Goal: Communication & Community: Answer question/provide support

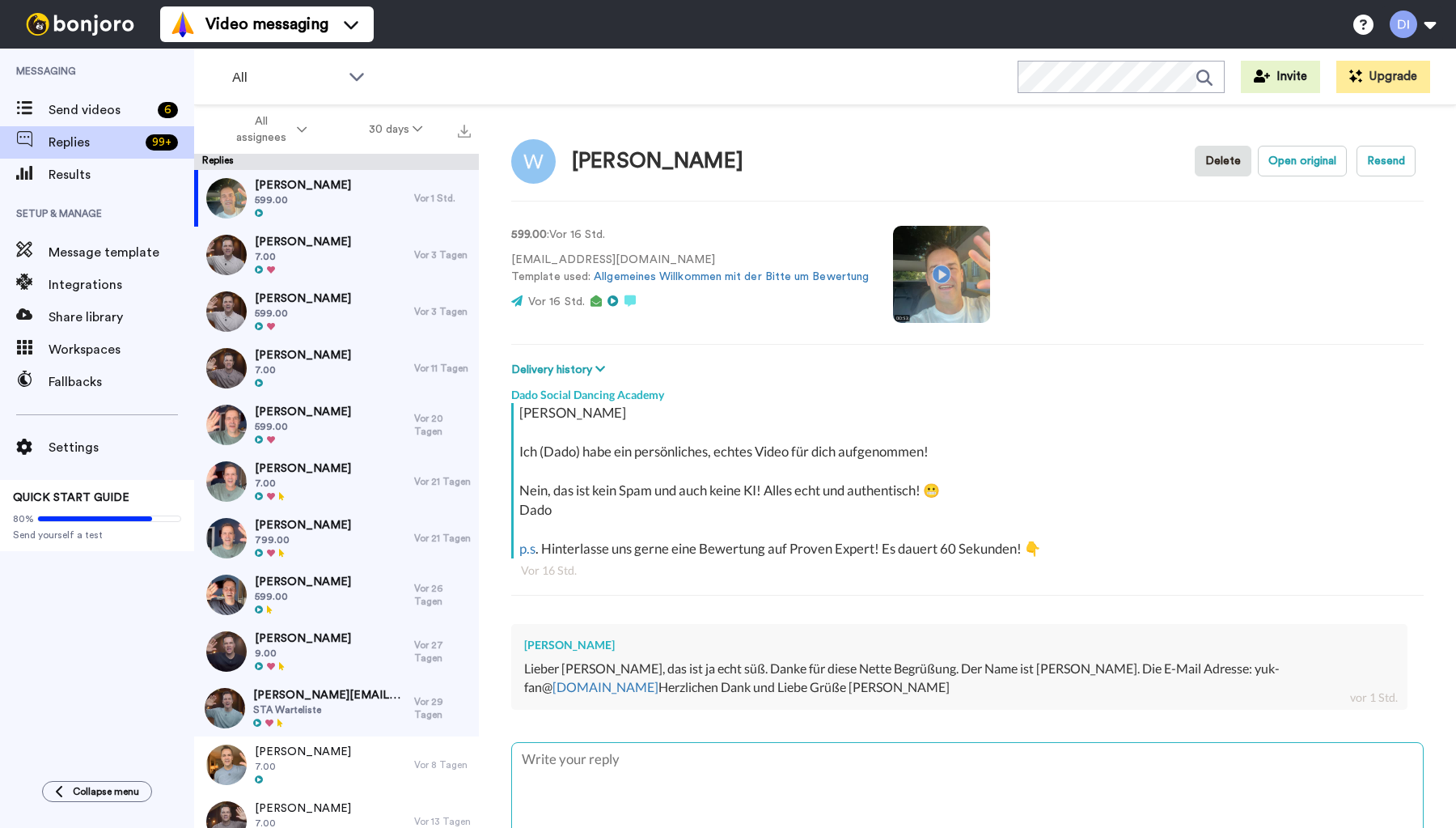
type textarea "H"
type textarea "x"
type textarea "Ha"
type textarea "x"
type textarea "H"
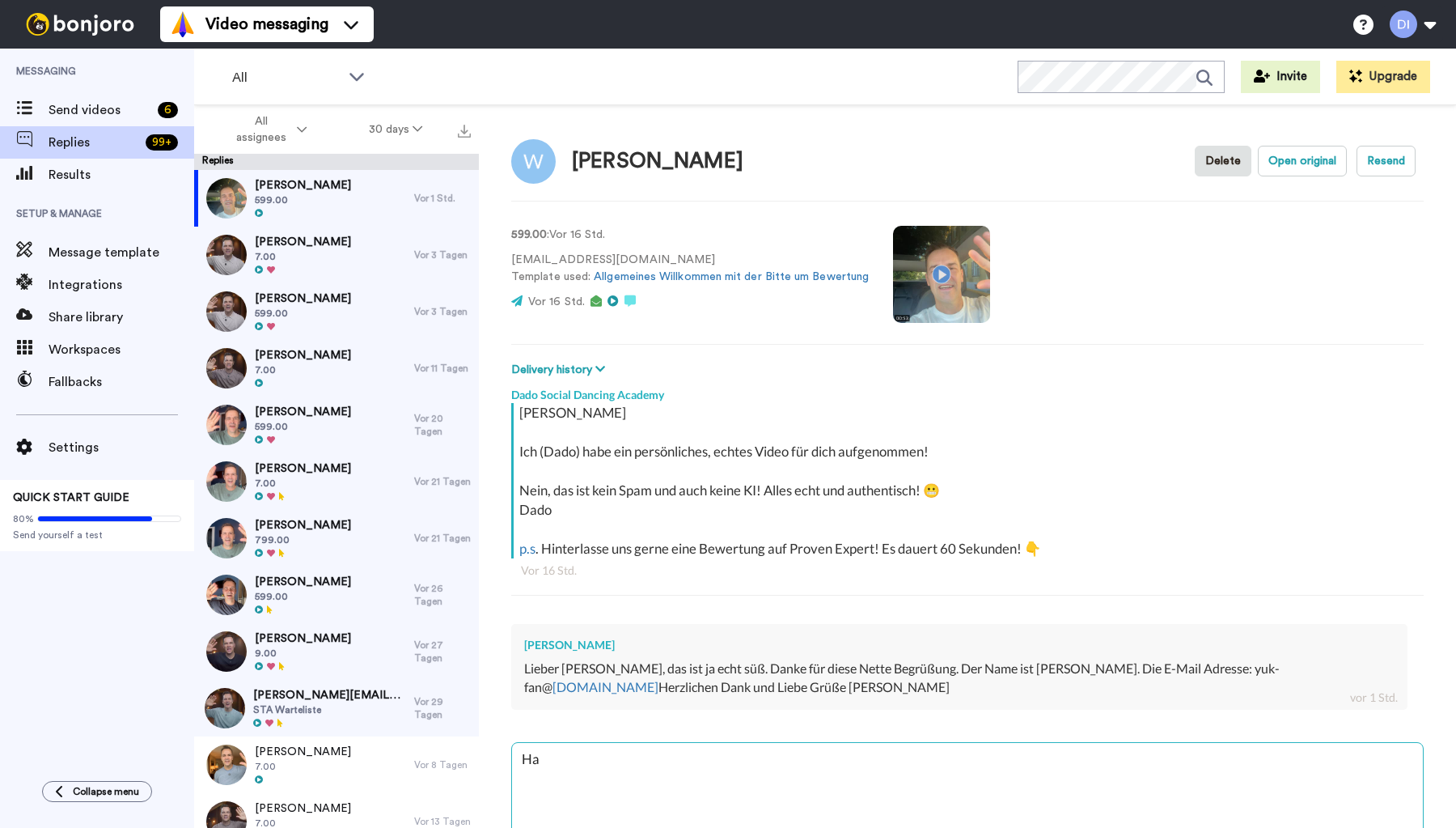
type textarea "x"
type textarea "HA"
type textarea "x"
type textarea "H"
type textarea "x"
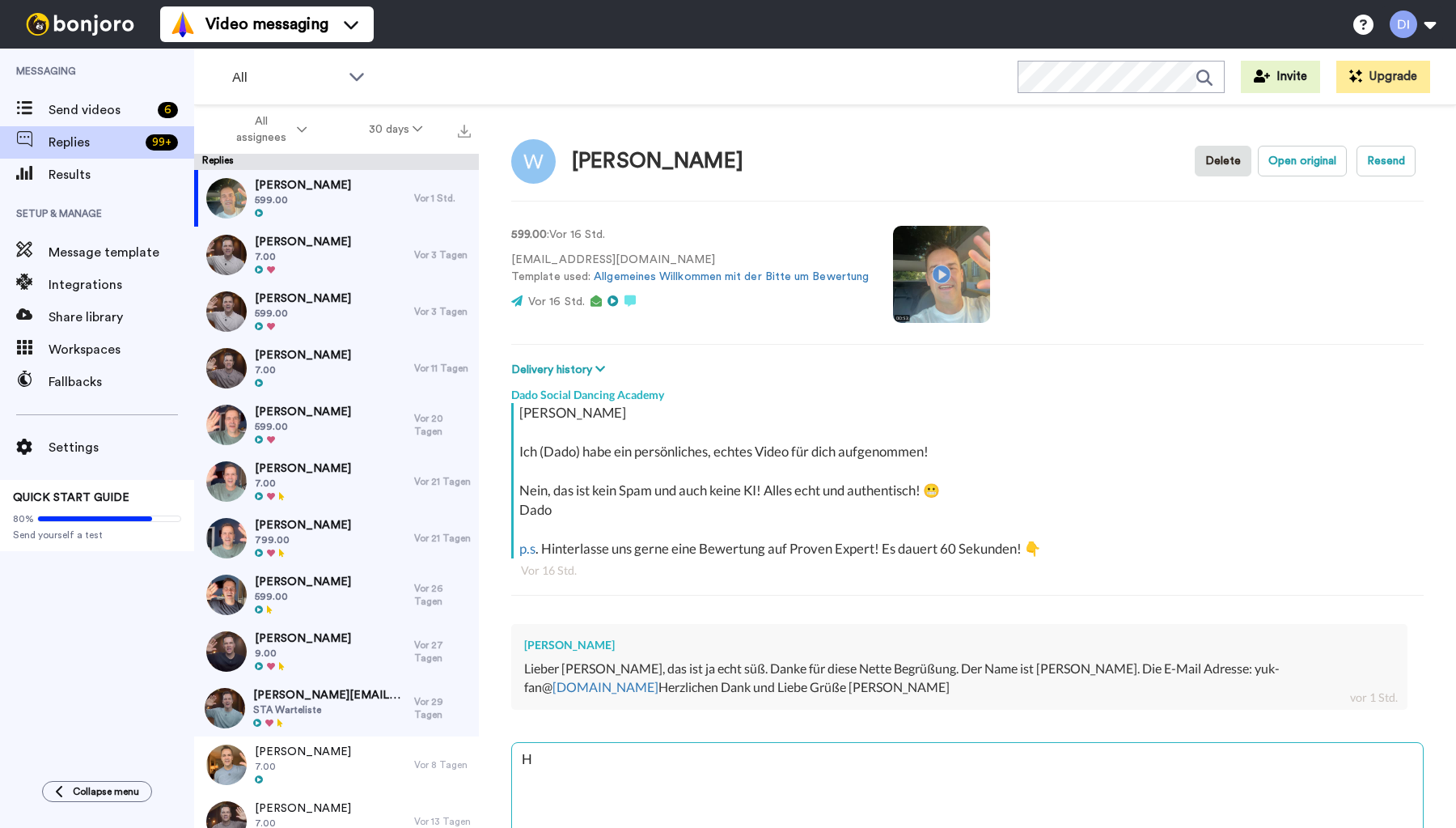
type textarea "Ha"
type textarea "x"
type textarea "Hal"
type textarea "x"
type textarea "Hall"
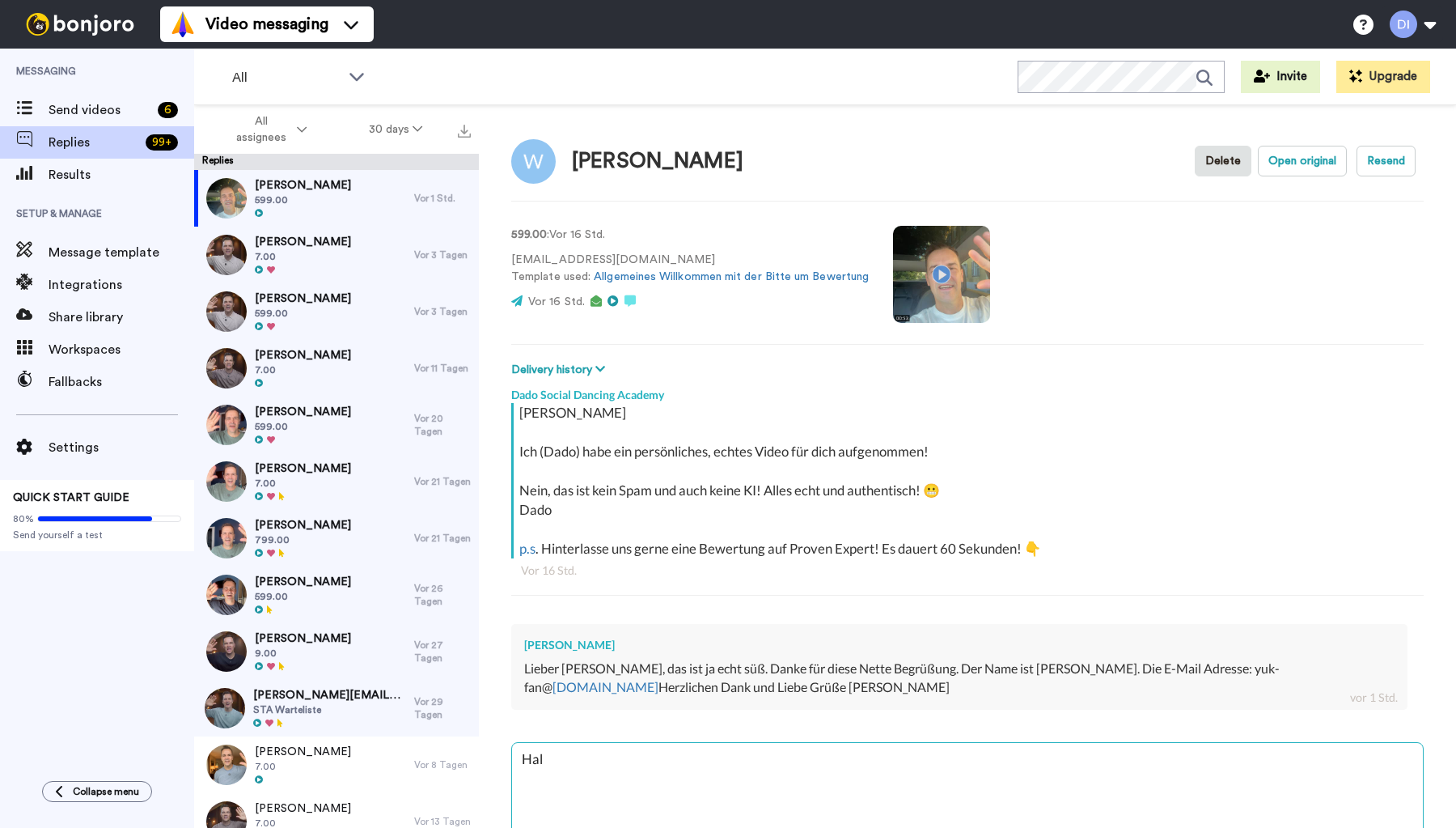
type textarea "x"
type textarea "Hallo"
type textarea "x"
type textarea "Hallo!"
type textarea "x"
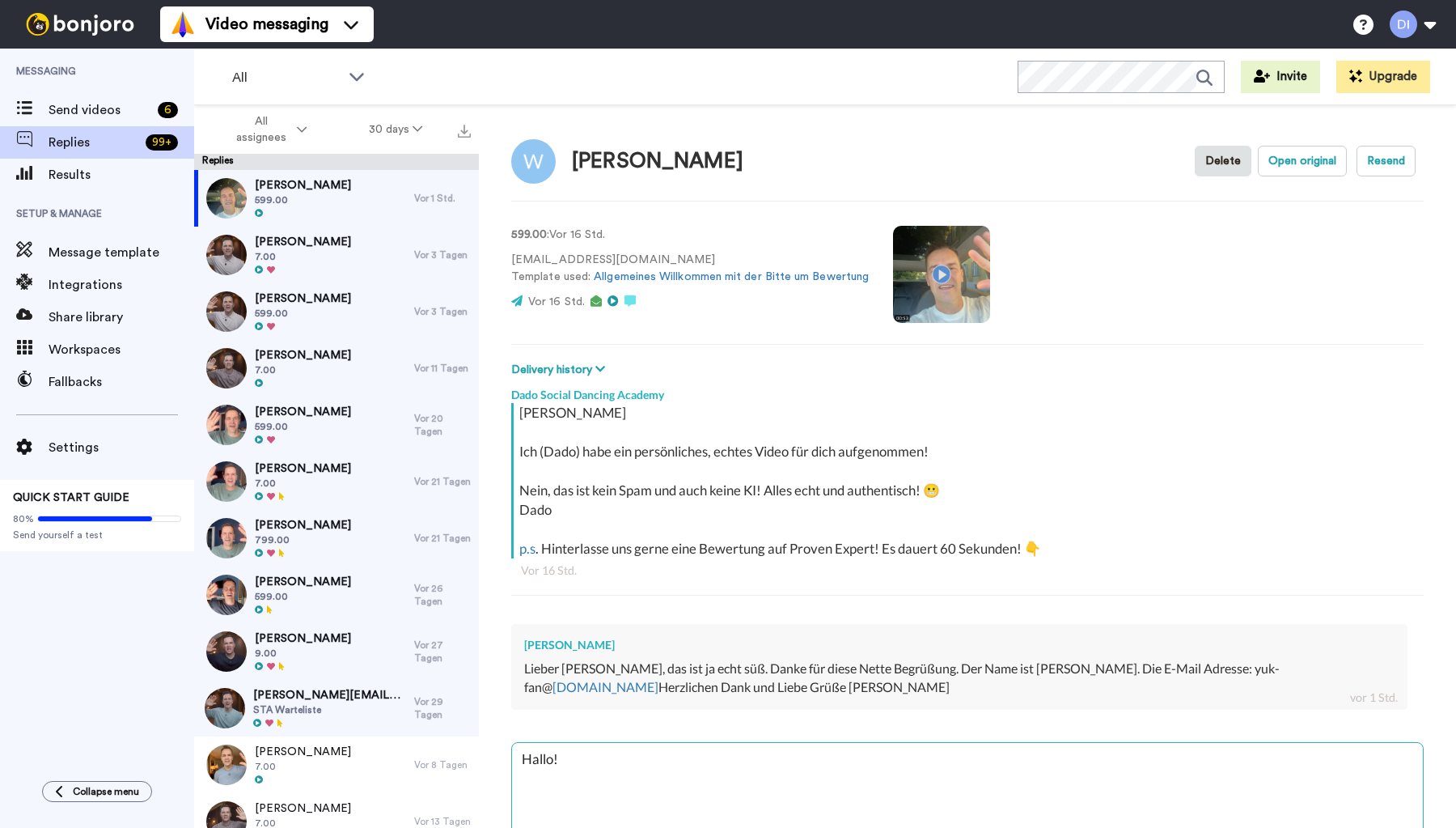
type textarea "Hallo!"
type textarea "x"
type textarea "Hallo! D"
type textarea "x"
type textarea "Hallo! Di"
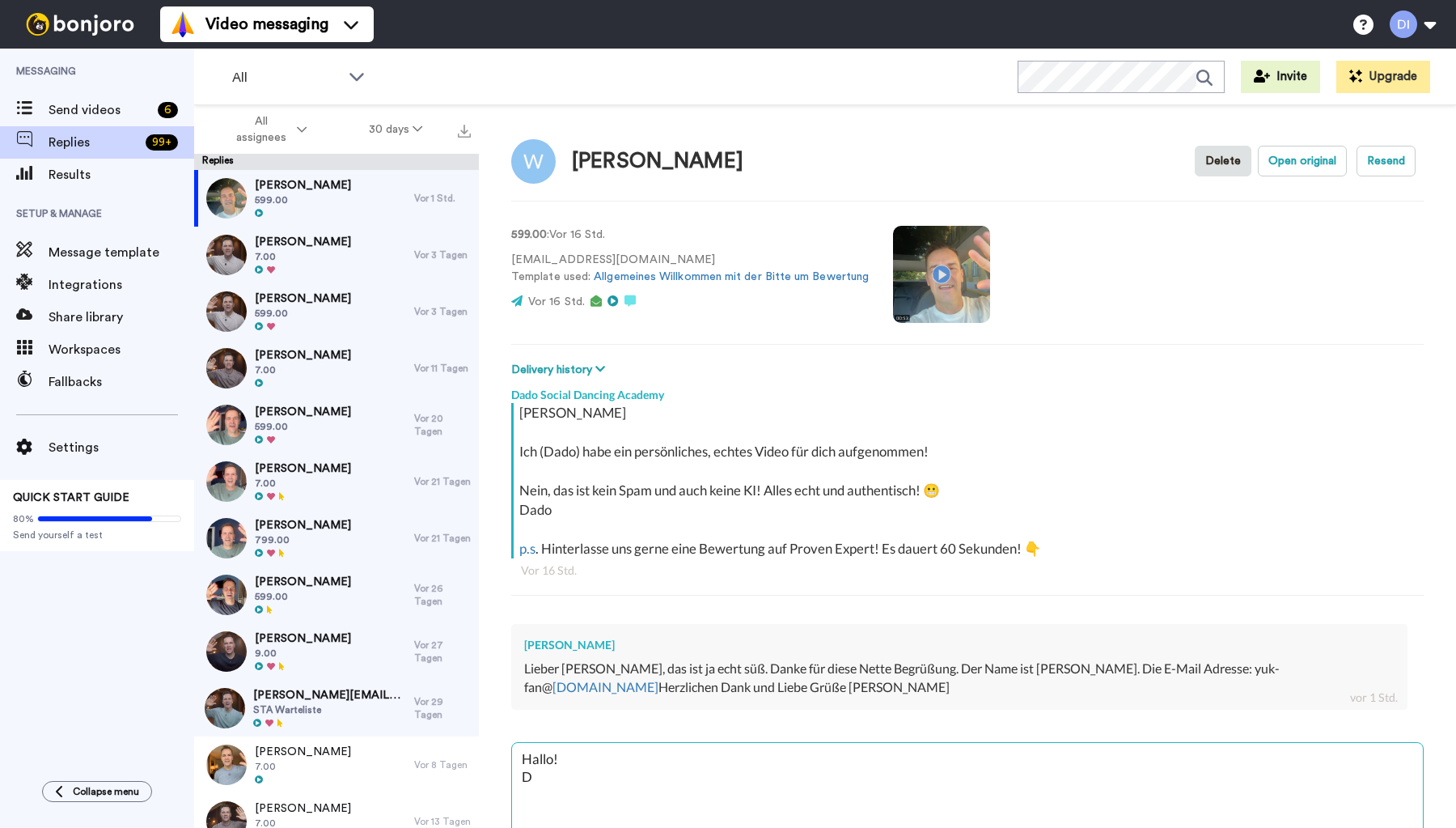
type textarea "x"
type textarea "Hallo! Die"
type textarea "x"
type textarea "Hallo! Die"
type textarea "x"
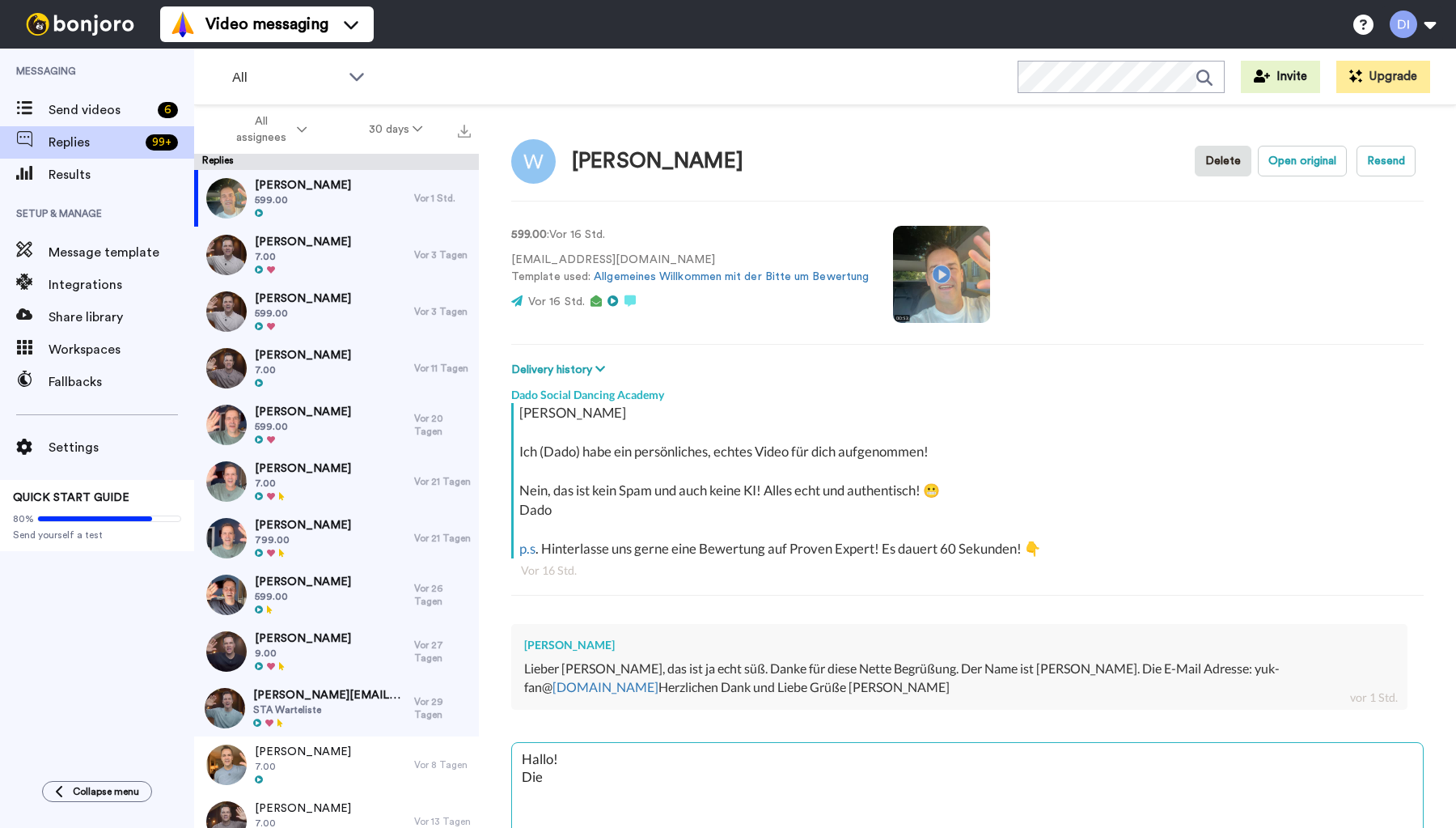
type textarea "Hallo! Die E"
type textarea "x"
type textarea "Hallo! Die Em"
type textarea "x"
type textarea "Hallo! Die Ema"
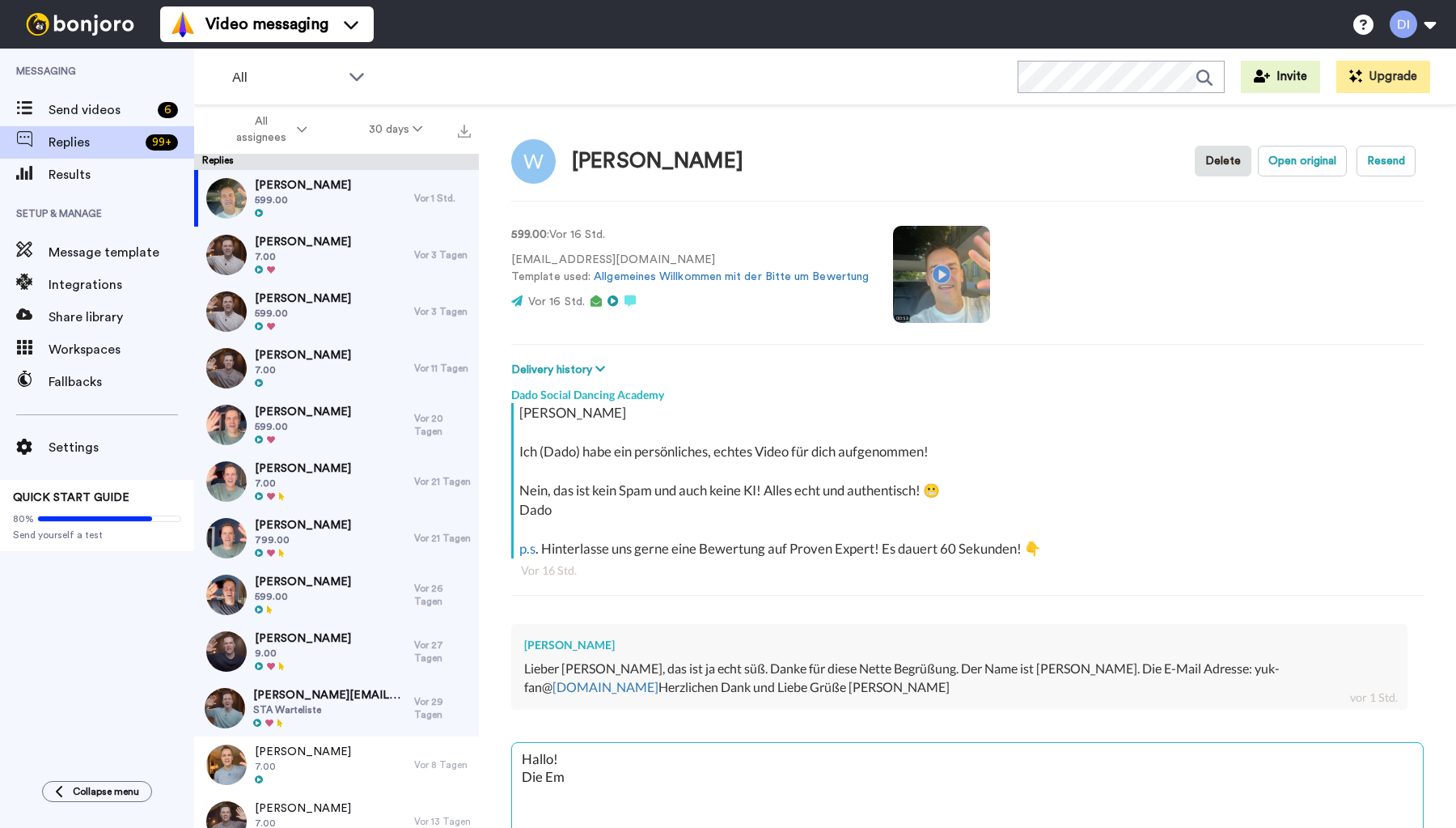
type textarea "x"
type textarea "Hallo! Die Emai"
type textarea "x"
type textarea "Hallo! Die Email"
type textarea "x"
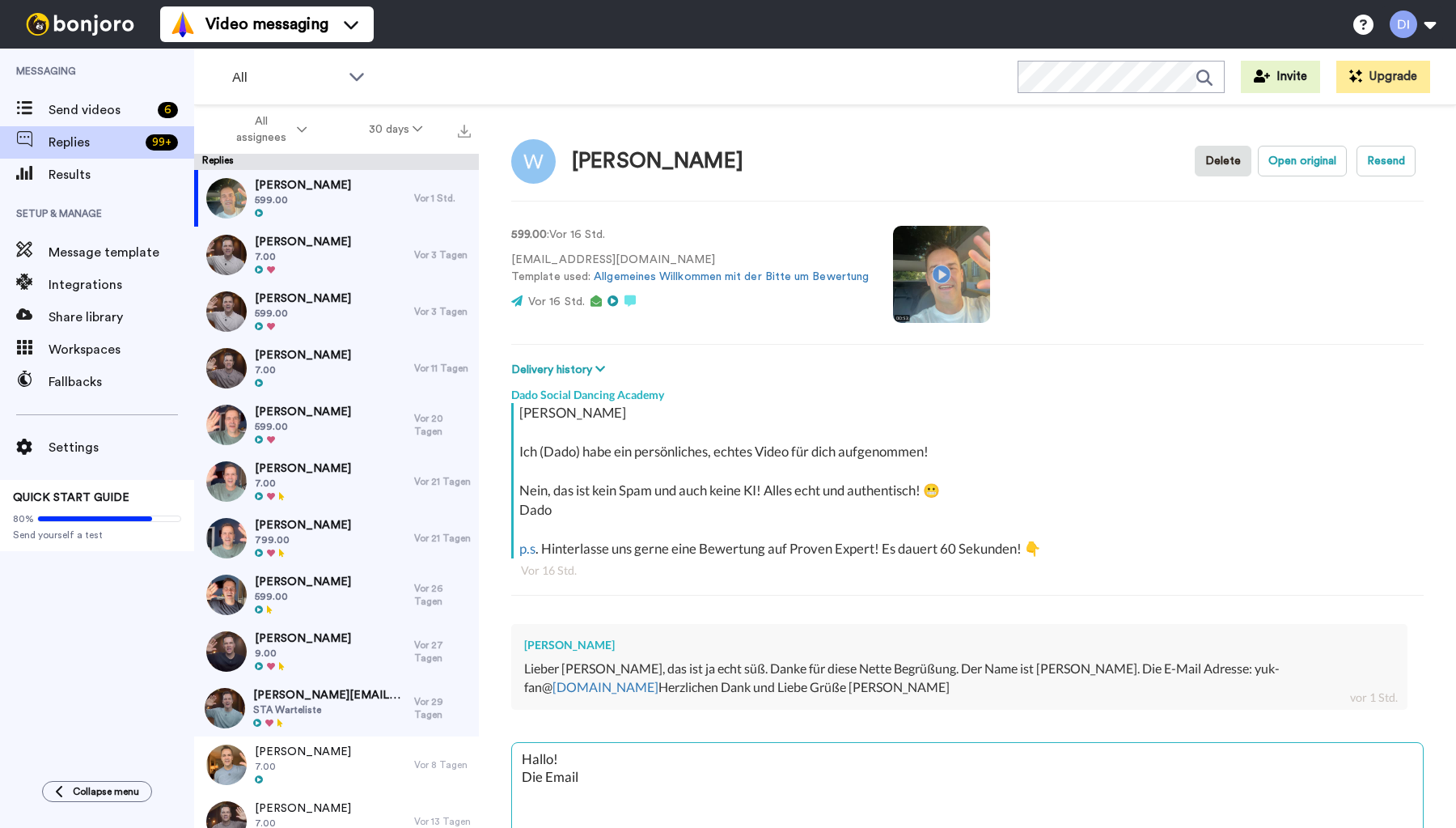
type textarea "Hallo! Die Email"
type textarea "x"
type textarea "Hallo! Die Email A"
type textarea "x"
type textarea "Hallo! Die Email Ad"
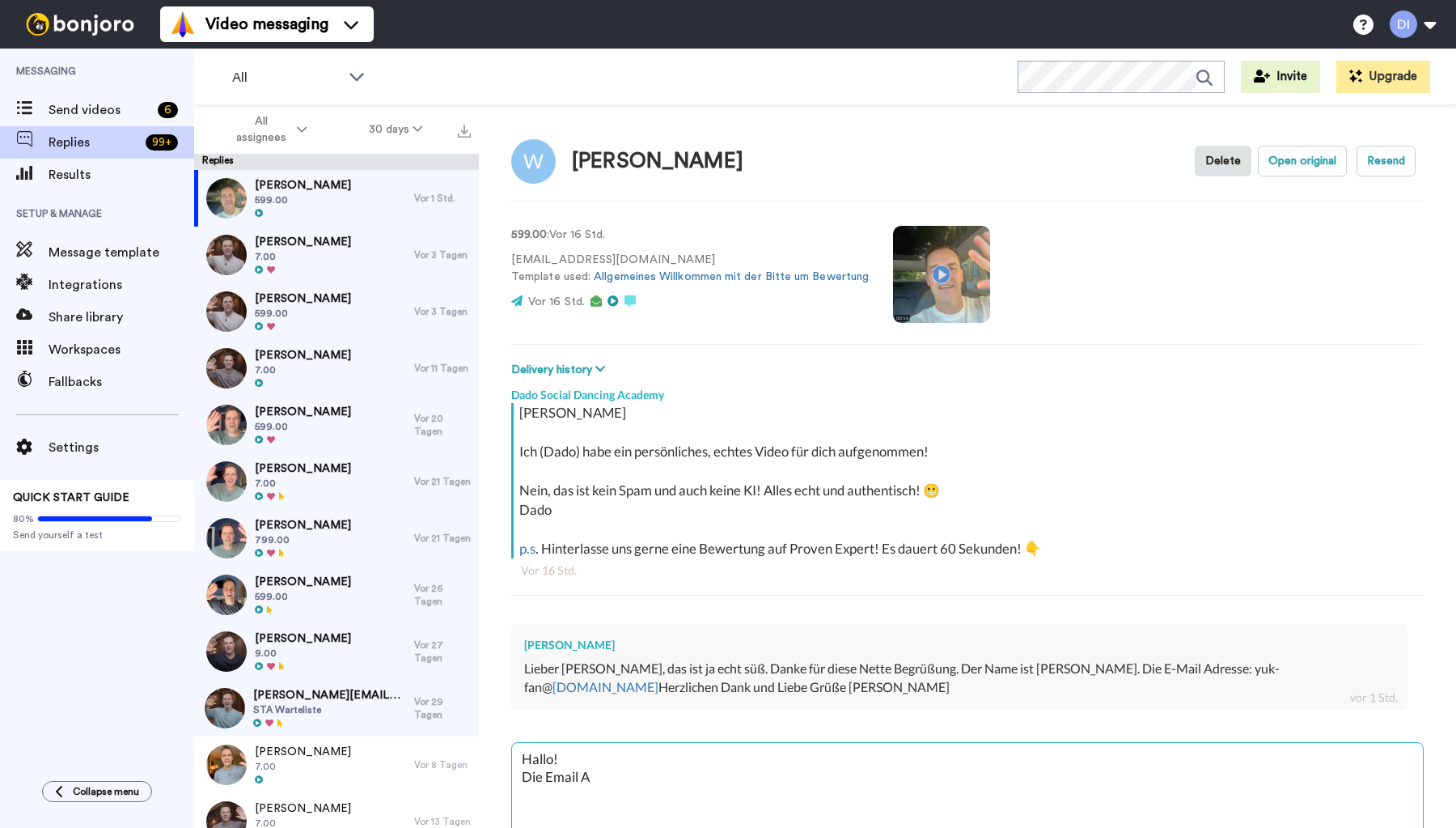
type textarea "x"
type textarea "Hallo! Die Email Adr"
type textarea "x"
type textarea "Hallo! Die Email Adre"
type textarea "x"
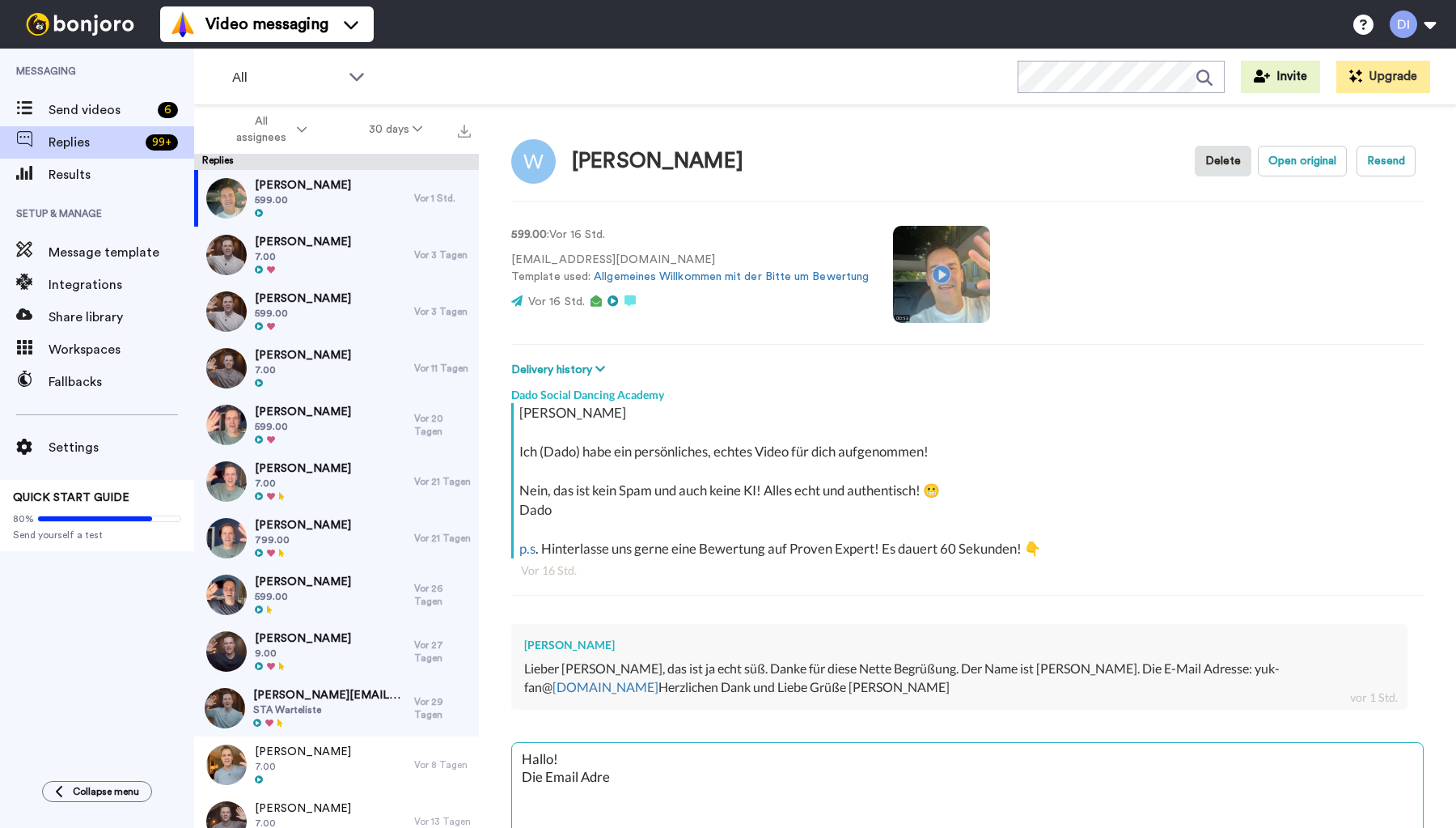
type textarea "Hallo! Die Email Adres"
type textarea "x"
type textarea "Hallo! Die Email Adress"
type textarea "x"
type textarea "Hallo! Die Email Adresse"
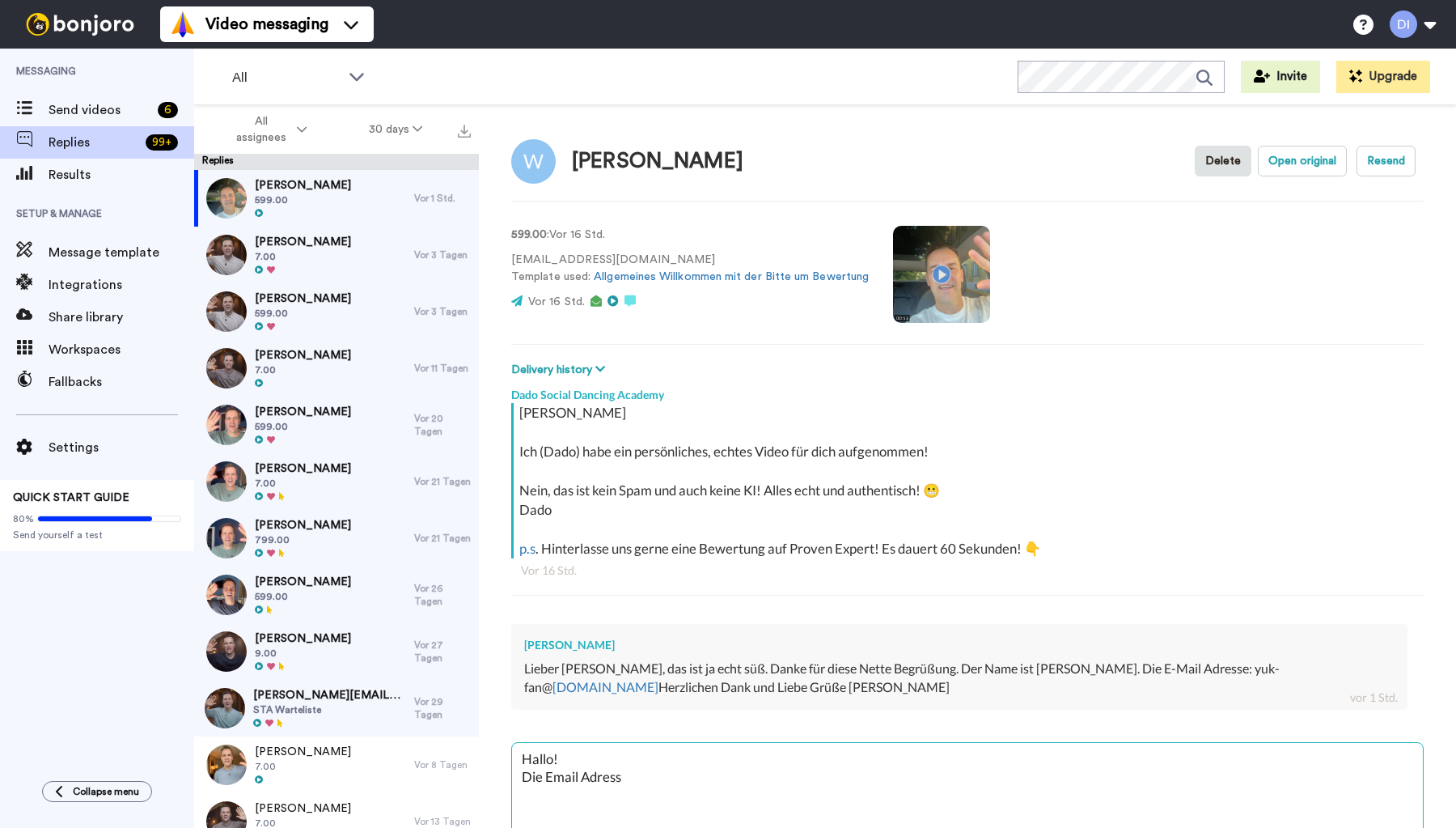
type textarea "x"
type textarea "Hallo! Die Email Adresse"
type textarea "x"
type textarea "Hallo! Die Email Adresse v"
type textarea "x"
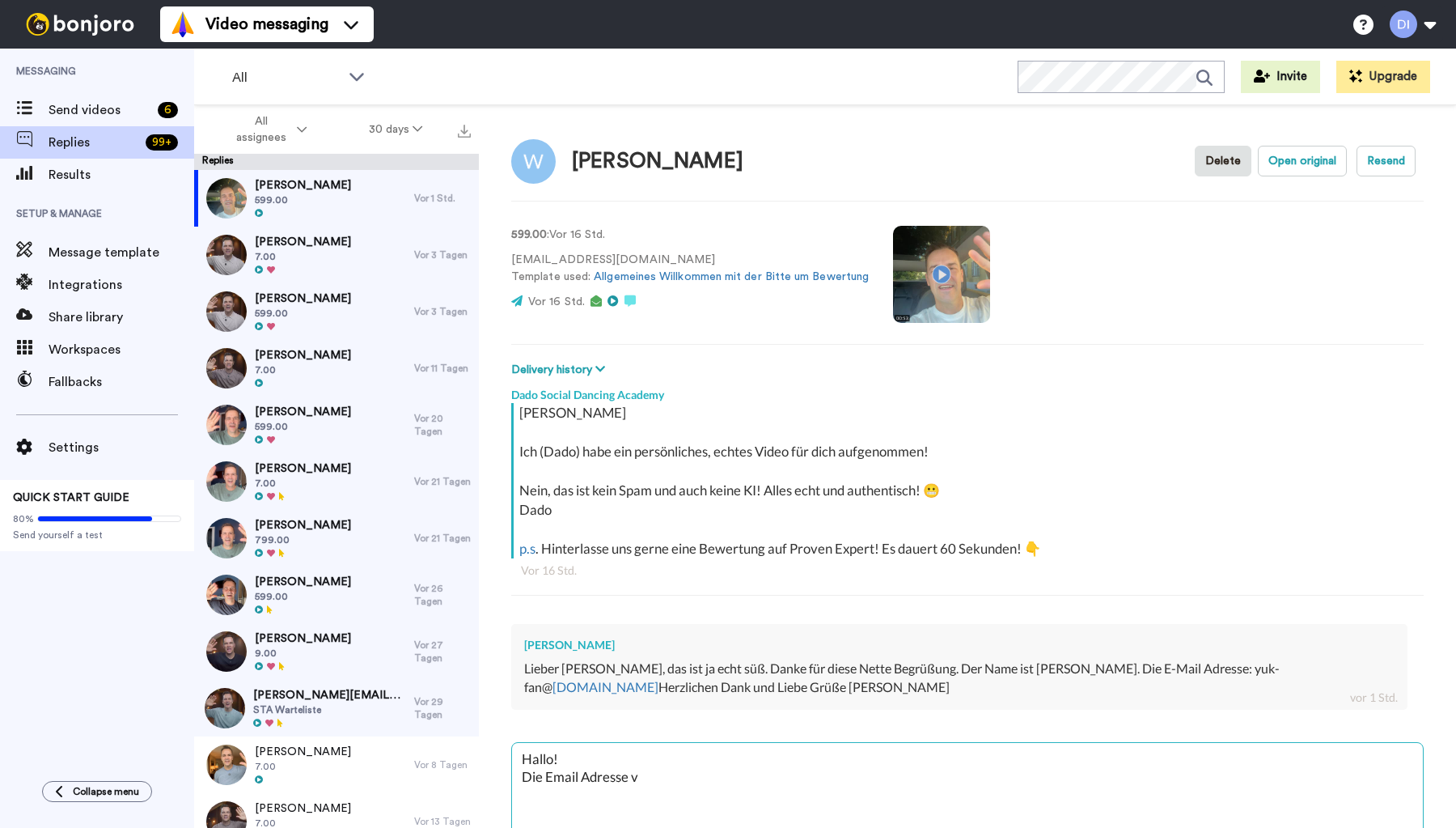
type textarea "Hallo! Die Email Adresse vo"
type textarea "x"
type textarea "Hallo! Die Email Adresse von"
type textarea "x"
type textarea "Hallo! Die Email Adresse von"
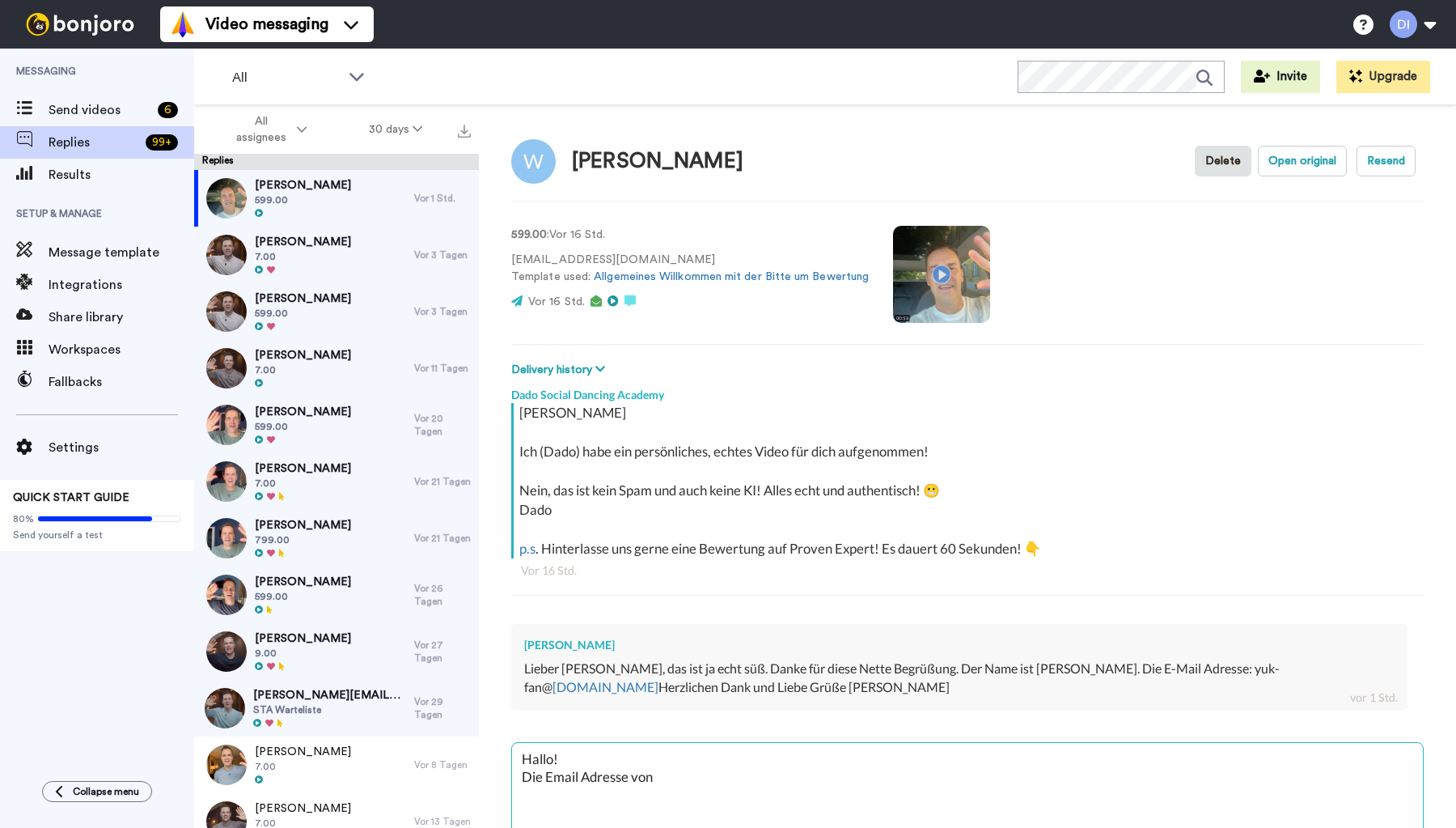
type textarea "x"
type textarea "Hallo! Die Email Adresse von Y"
type textarea "x"
type textarea "Hallo! Die Email Adresse von [PERSON_NAME]"
type textarea "x"
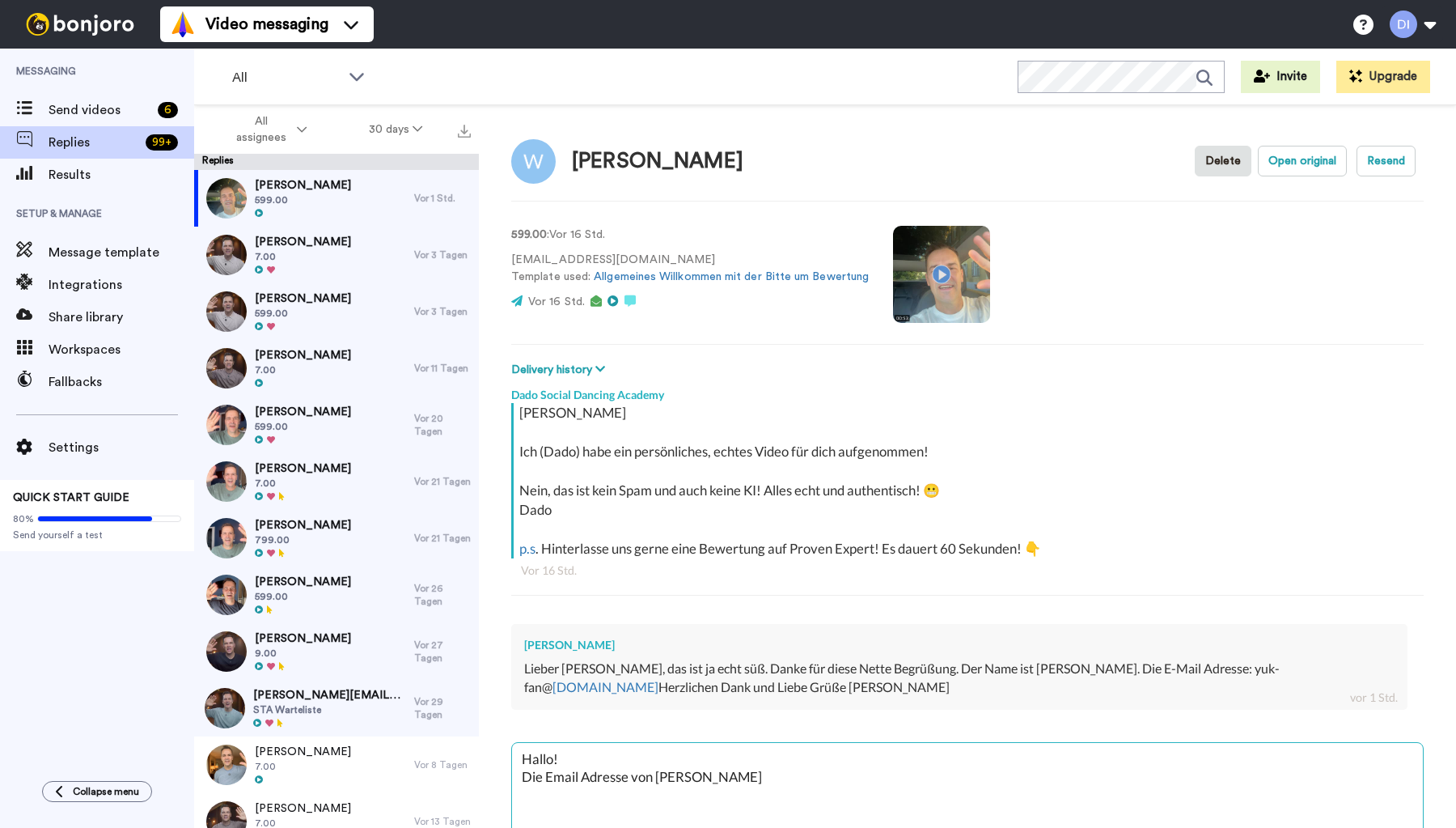
type textarea "Hallo! Die Email Adresse von Yuk"
type textarea "x"
type textarea "Hallo! Die Email Adresse von Yuk"
type textarea "x"
type textarea "Hallo! Die Email Adresse von [PERSON_NAME]"
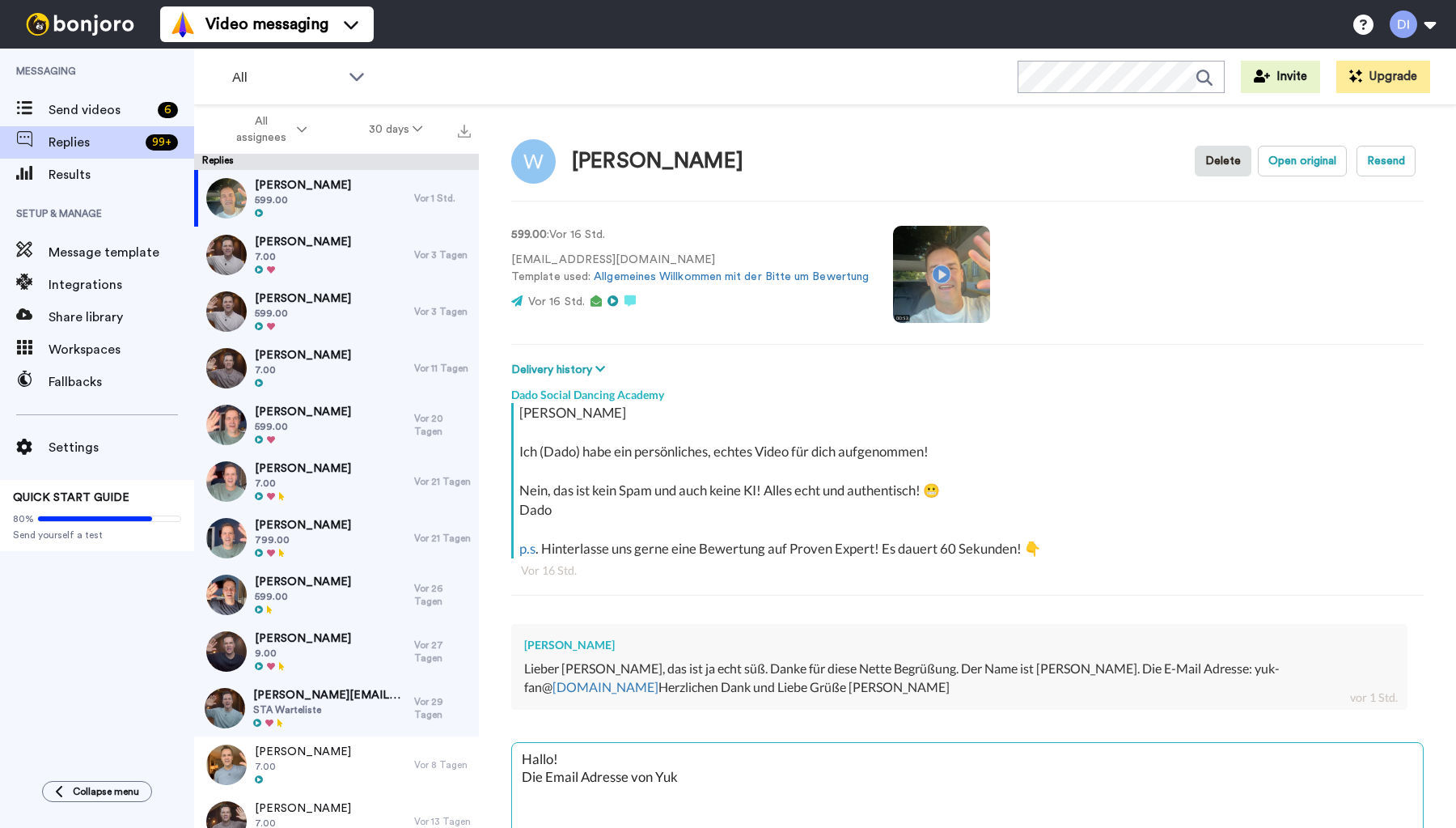
type textarea "x"
type textarea "Hallo! Die Email Adresse von Yuk is"
type textarea "x"
type textarea "Hallo! Die Email Adresse von Yuk ist"
type textarea "x"
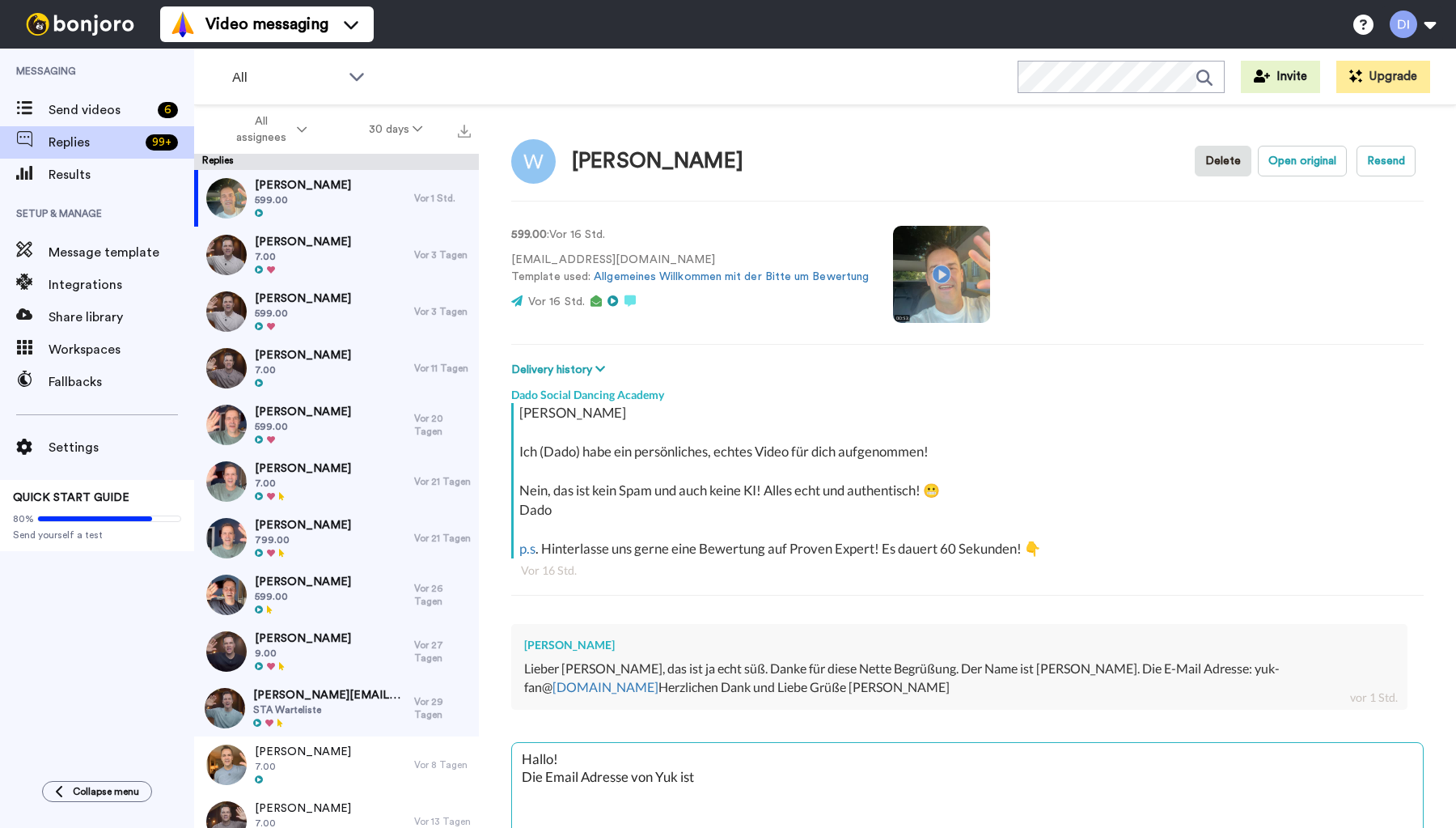
type textarea "Hallo! Die Email Adresse von Yuk ist"
type textarea "x"
type textarea "Hallo! Die Email Adresse von Yuk ist g"
type textarea "x"
type textarea "Hallo! Die Email Adresse von Yuk ist gl"
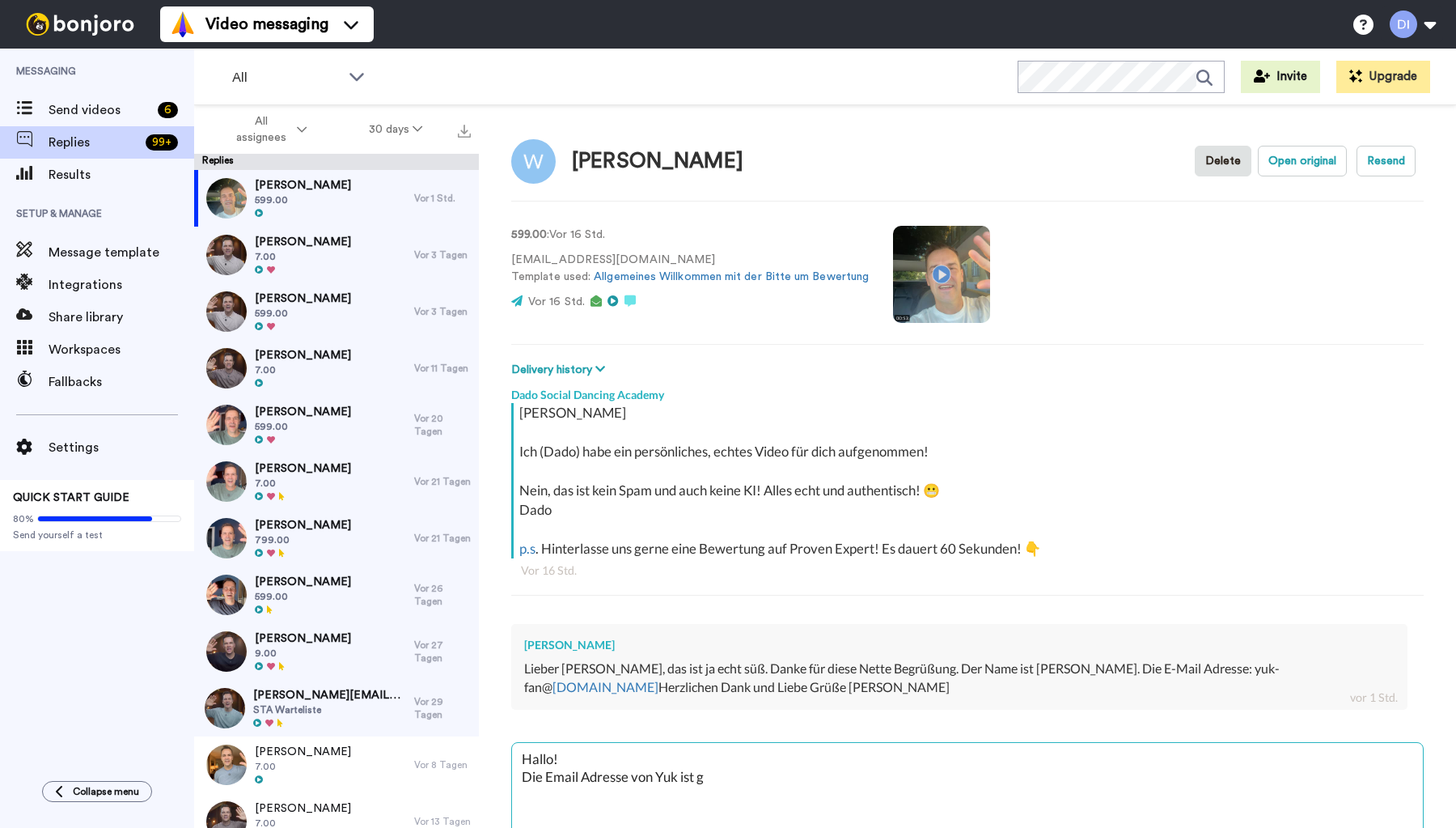
type textarea "x"
type textarea "Hallo! Die Email Adresse von Yuk ist gle"
type textarea "x"
type textarea "Hallo! Die Email Adresse von Yuk ist glei"
type textarea "x"
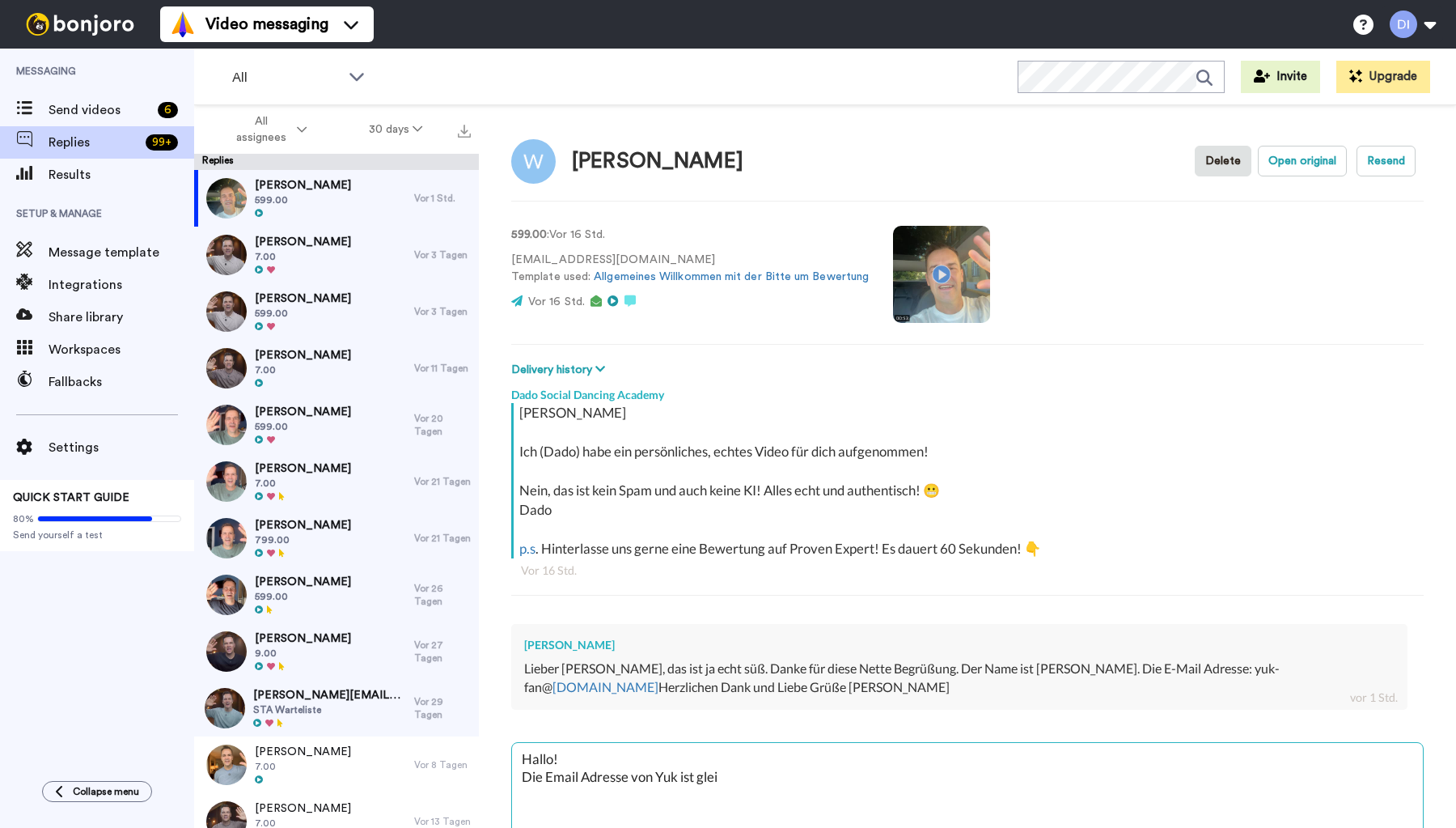
type textarea "Hallo! Die Email Adresse von Yuk ist gleib"
type textarea "x"
type textarea "Hallo! Die Email Adresse von Yuk ist gleibe"
type textarea "x"
type textarea "Hallo! Die Email Adresse von Yuk ist gleib"
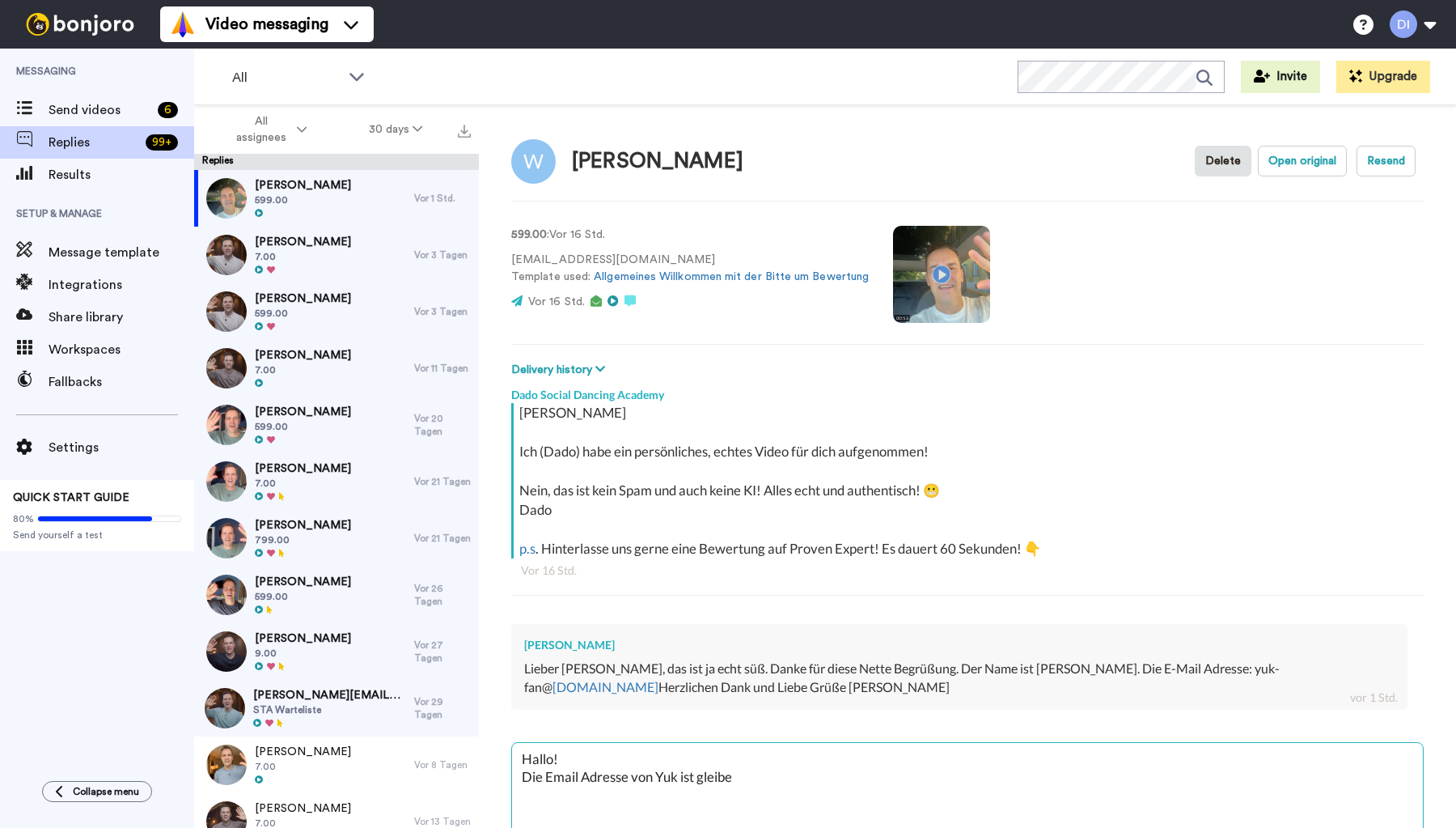
type textarea "x"
type textarea "Hallo! Die Email Adresse von Yuk ist glei"
type textarea "x"
type textarea "Hallo! Die Email Adresse von Yuk ist gle"
type textarea "x"
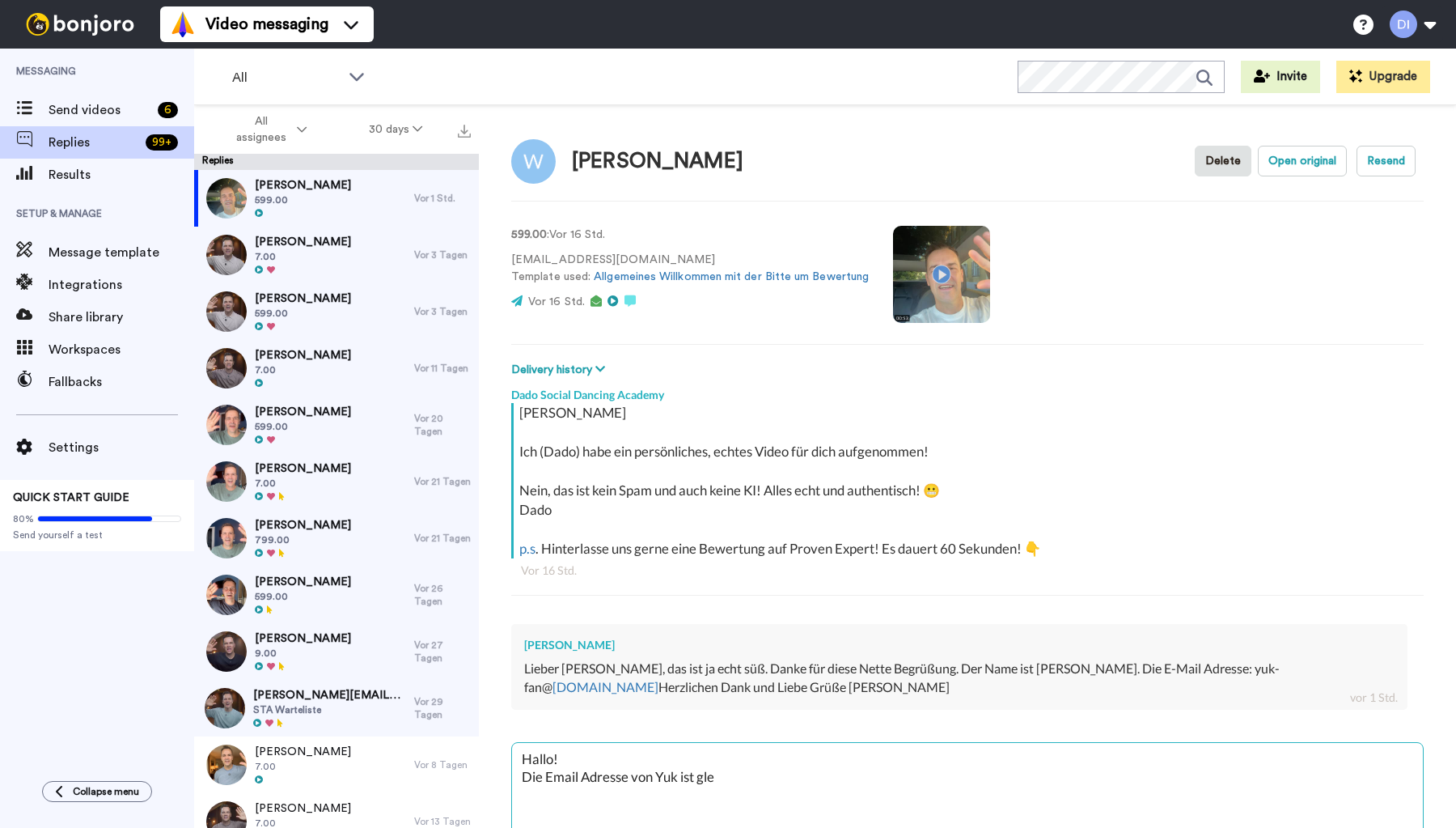
type textarea "Hallo! Die Email Adresse von Yuk ist gl"
type textarea "x"
type textarea "Hallo! Die Email Adresse von Yuk ist gla"
type textarea "x"
type textarea "Hallo! Die Email Adresse von Yuk ist glau"
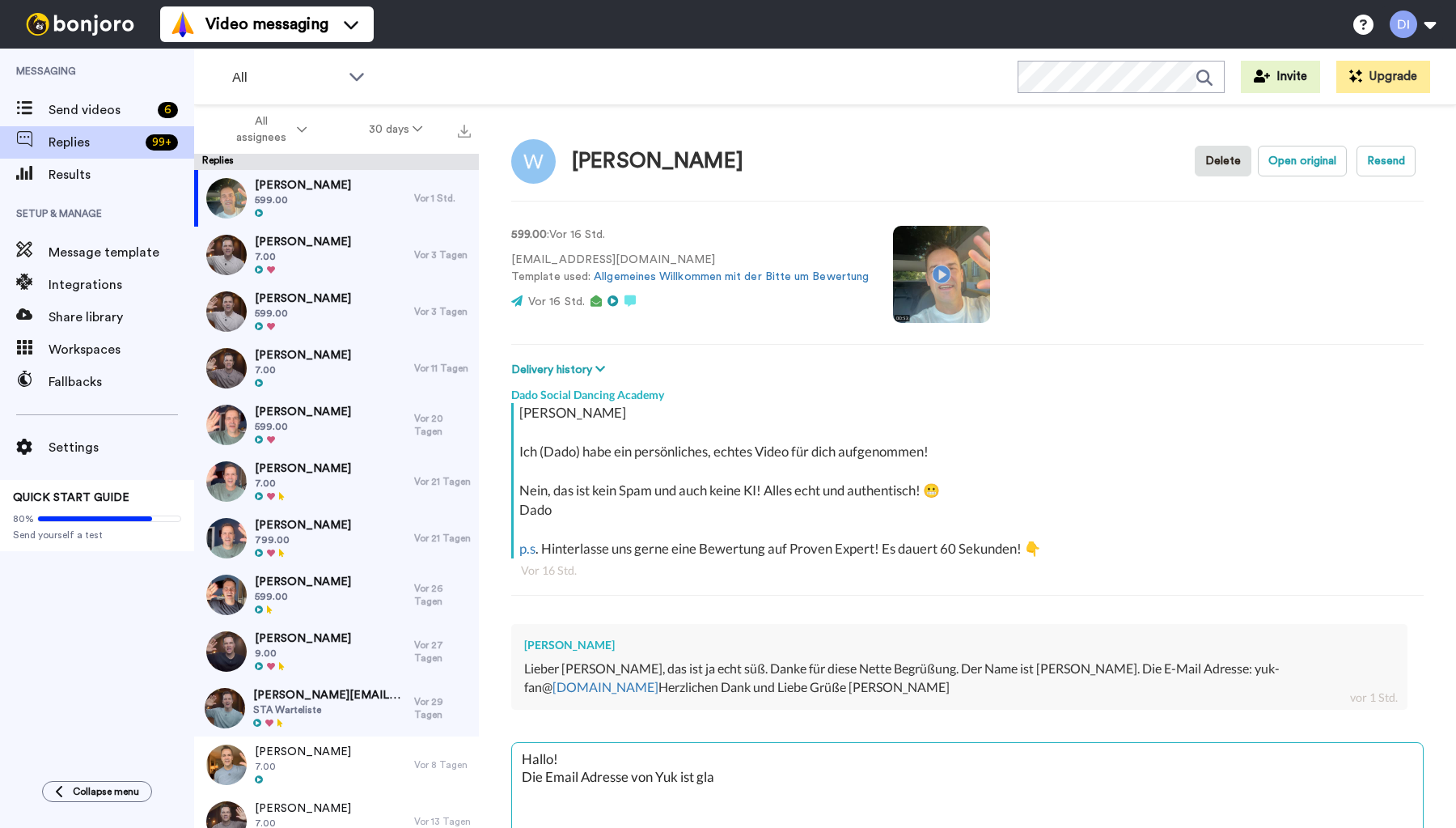
type textarea "x"
type textarea "Hallo! Die Email Adresse von Yuk ist glaub"
type textarea "x"
type textarea "Hallo! Die Email Adresse von Yuk ist glaube"
type textarea "x"
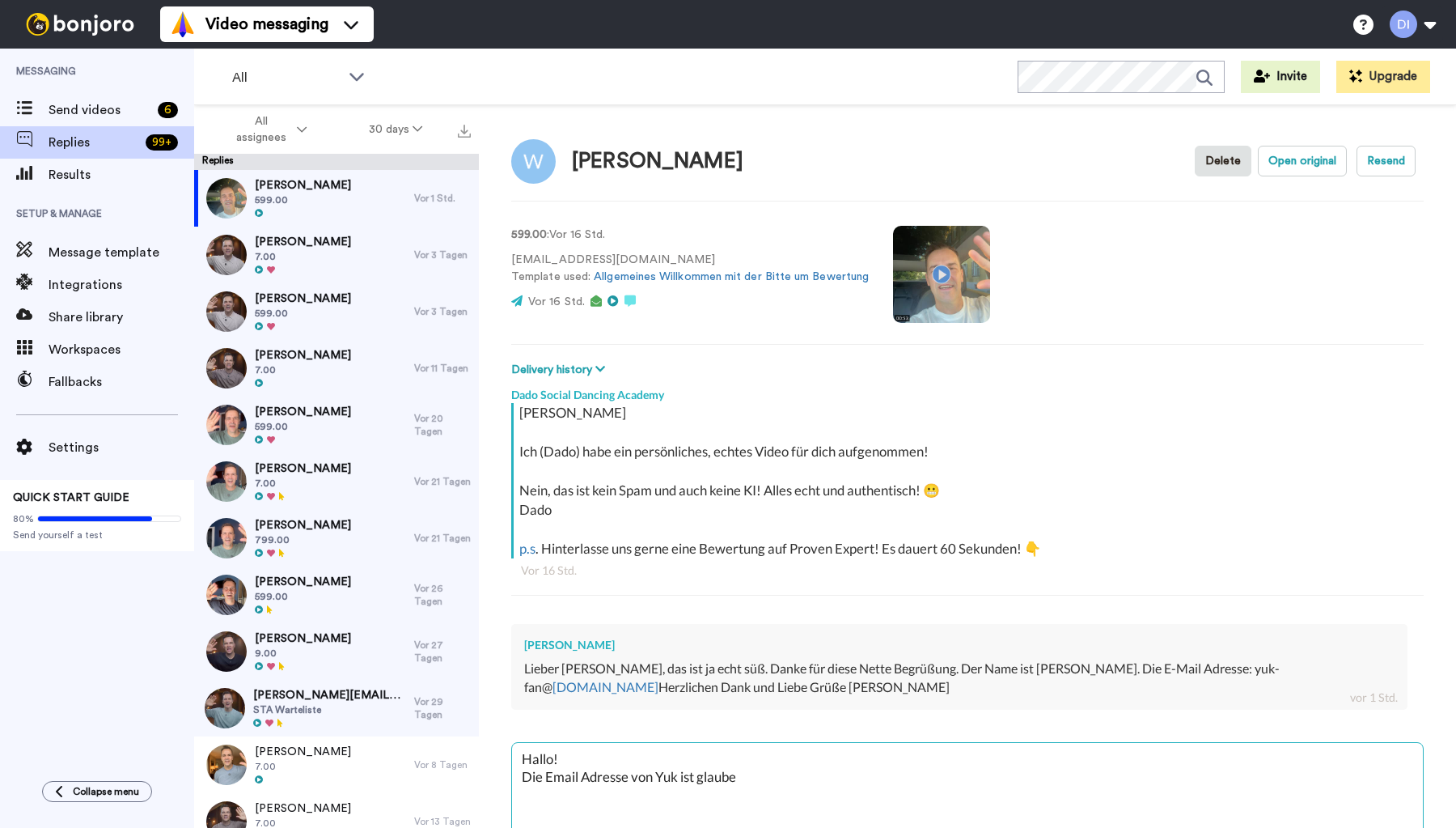
type textarea "Hallo! Die Email Adresse von Yuk ist glaube"
type textarea "x"
type textarea "Hallo! Die Email Adresse von Yuk ist glaube i"
type textarea "x"
type textarea "Hallo! Die Email Adresse von Yuk ist glaube ic"
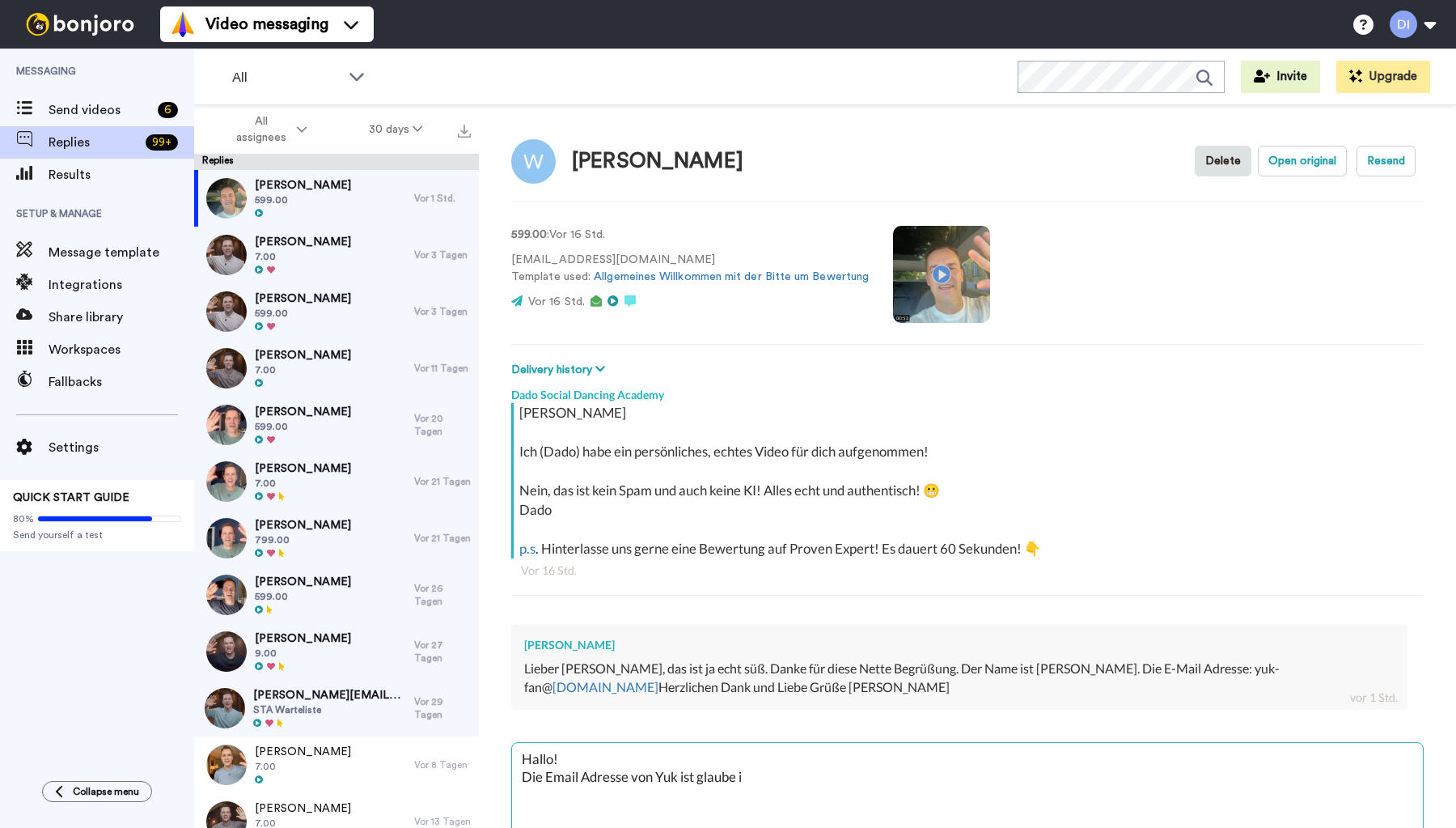
type textarea "x"
type textarea "Hallo! Die Email Adresse von Yuk ist glaube ich"
type textarea "x"
type textarea "Hallo! Die Email Adresse von Yuk ist glaube ich"
type textarea "x"
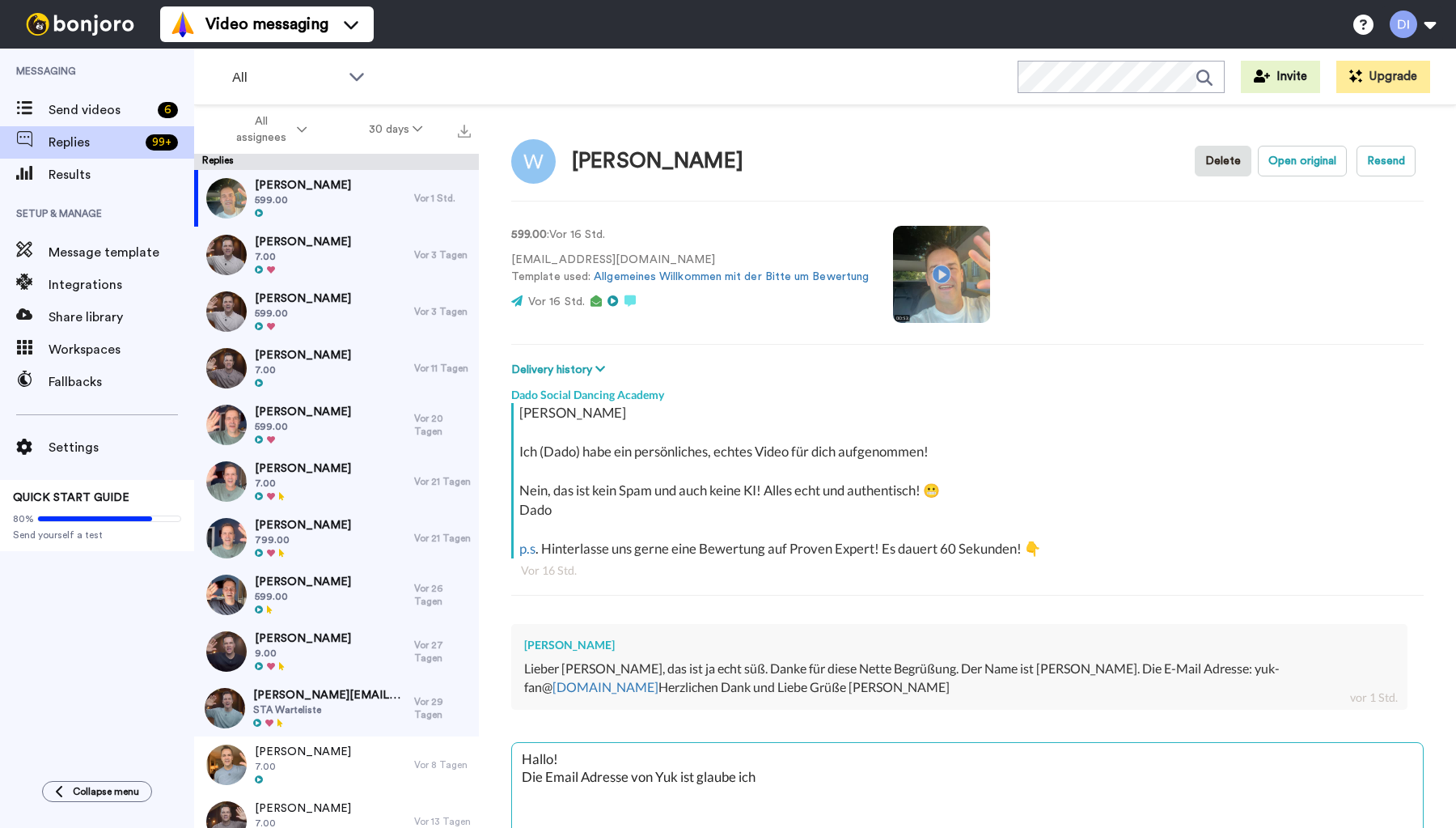
type textarea "Hallo! Die Email Adresse von [PERSON_NAME] ist glaube ich s"
type textarea "x"
type textarea "Hallo! Die Email Adresse von Yuk ist glaube ich so"
type textarea "x"
type textarea "Hallo! Die Email Adresse von Yuk ist glaube ich so"
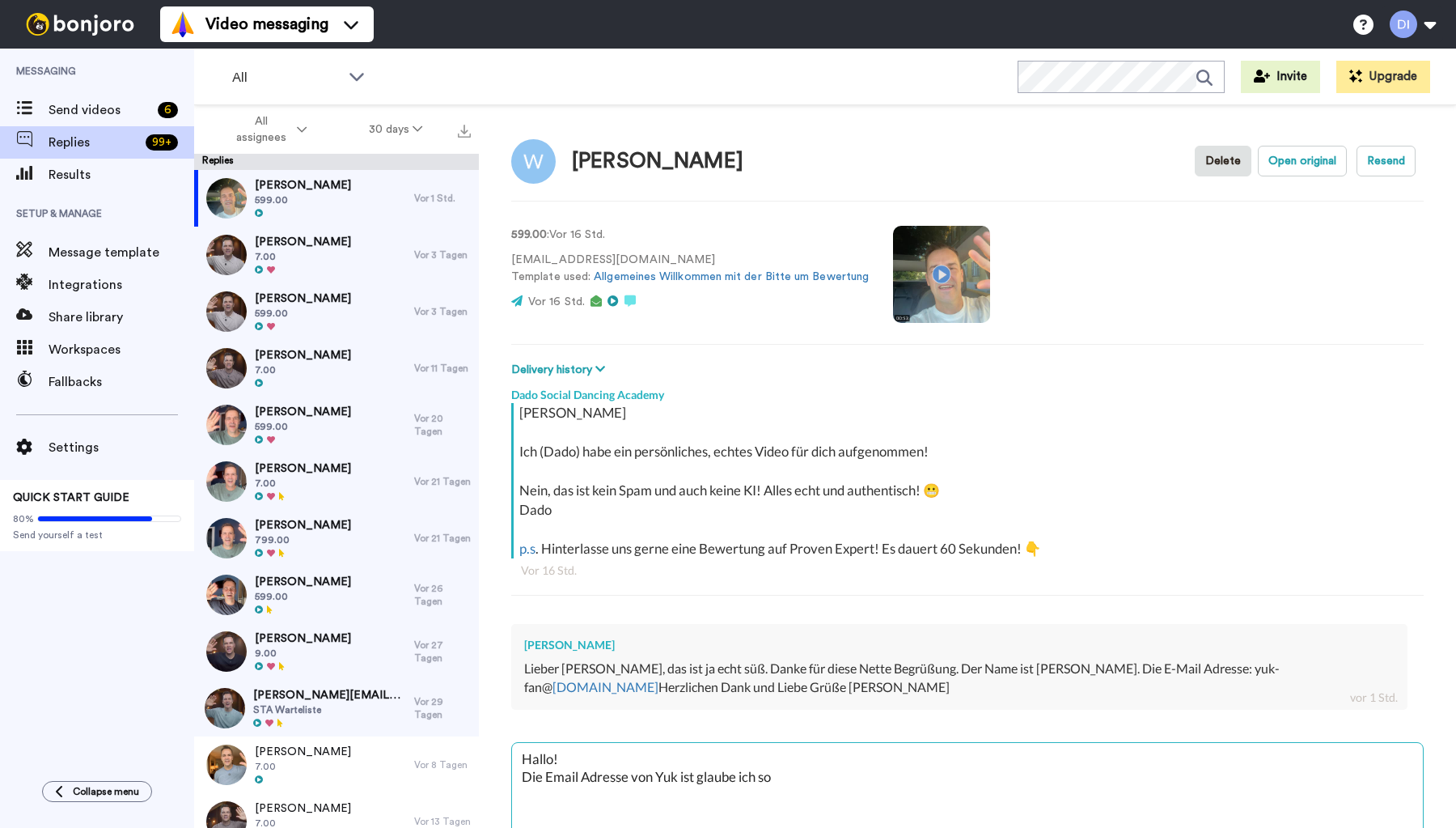
type textarea "x"
type textarea "Hallo! Die Email Adresse von Yuk ist glaube ich so n"
type textarea "x"
type textarea "Hallo! Die Email Adresse von Yuk ist glaube ich so ni"
type textarea "x"
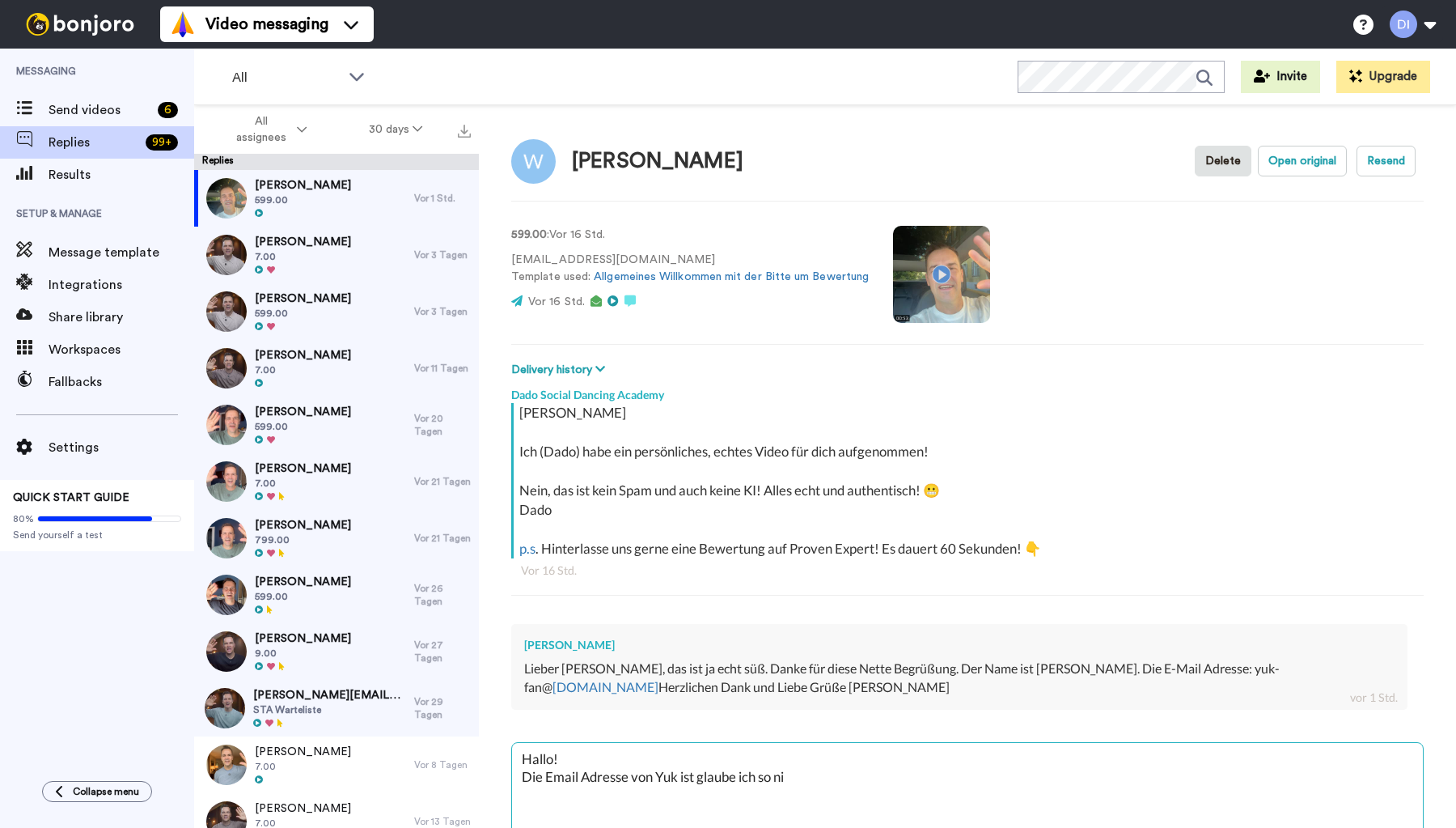
type textarea "Hallo! Die Email Adresse von Yuk ist glaube ich so nic"
type textarea "x"
type textarea "Hallo! Die Email Adresse von Yuk ist glaube ich so nich"
type textarea "x"
type textarea "Hallo! Die Email Adresse von Yuk ist glaube ich so nicht"
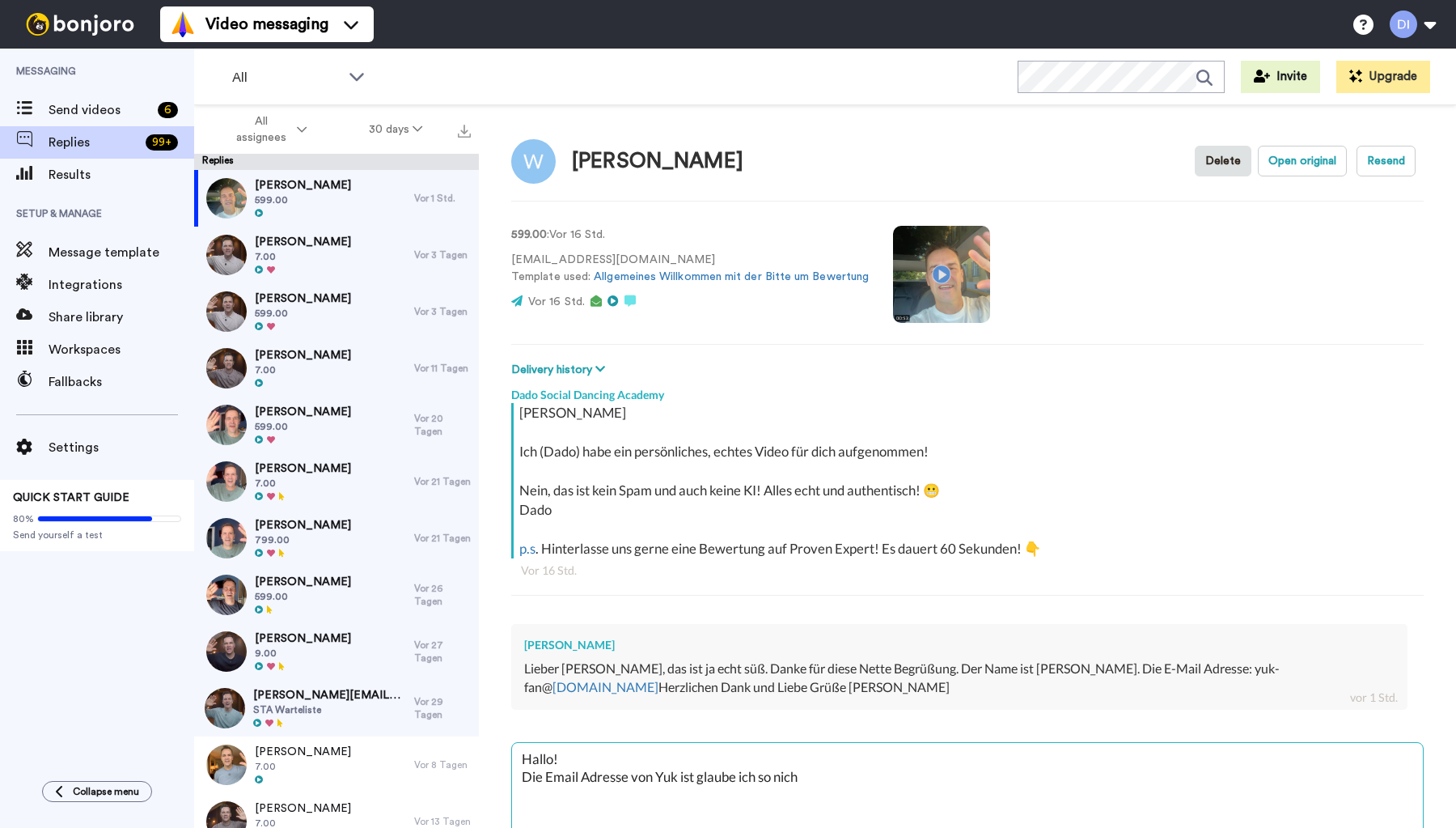
type textarea "x"
type textarea "Hallo! Die Email Adresse von Yuk ist glaube ich so nicht"
type textarea "x"
type textarea "Hallo! Die Email Adresse von Yuk ist glaube ich so nicht r"
type textarea "x"
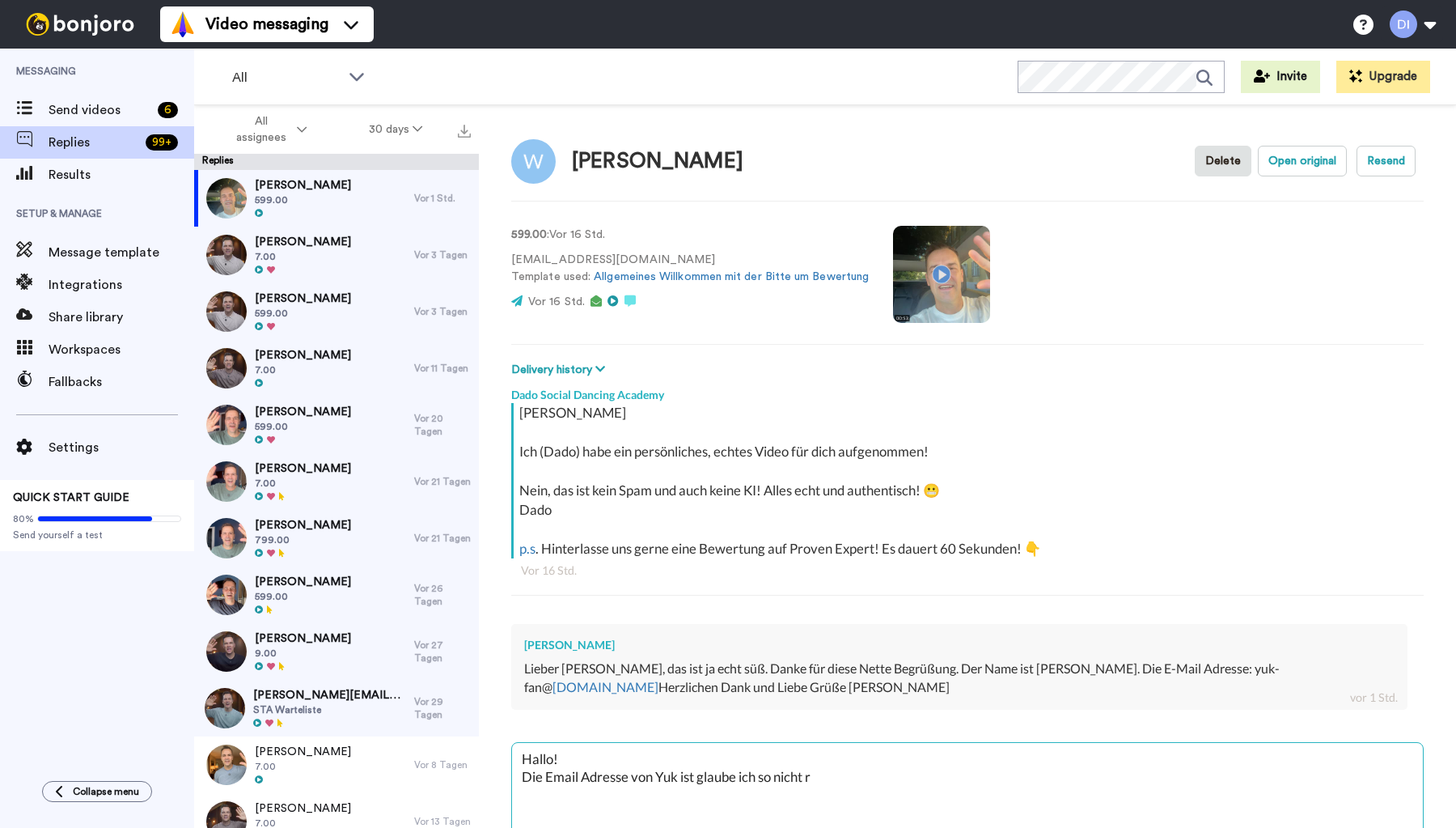
type textarea "Hallo! Die Email Adresse von Yuk ist glaube ich so nicht ri"
type textarea "x"
type textarea "Hallo! Die Email Adresse von [PERSON_NAME] ist glaube ich so nicht ric"
type textarea "x"
type textarea "Hallo! Die Email Adresse von Yuk ist glaube ich so nicht rich"
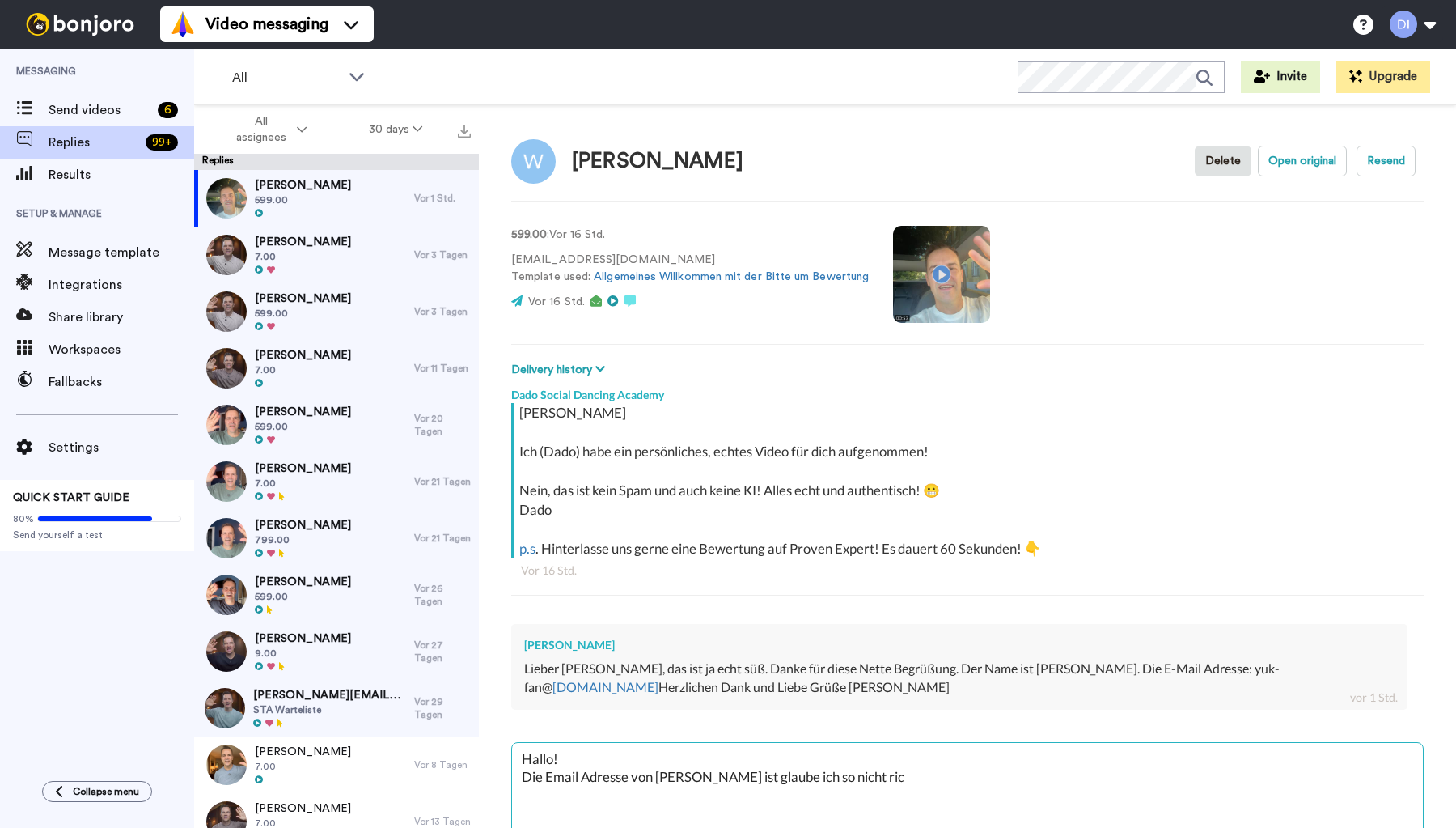
type textarea "x"
type textarea "Hallo! Die Email Adresse von Yuk ist glaube ich so nicht richt"
type textarea "x"
type textarea "Hallo! Die Email Adresse von Yuk ist glaube ich so nicht richti"
type textarea "x"
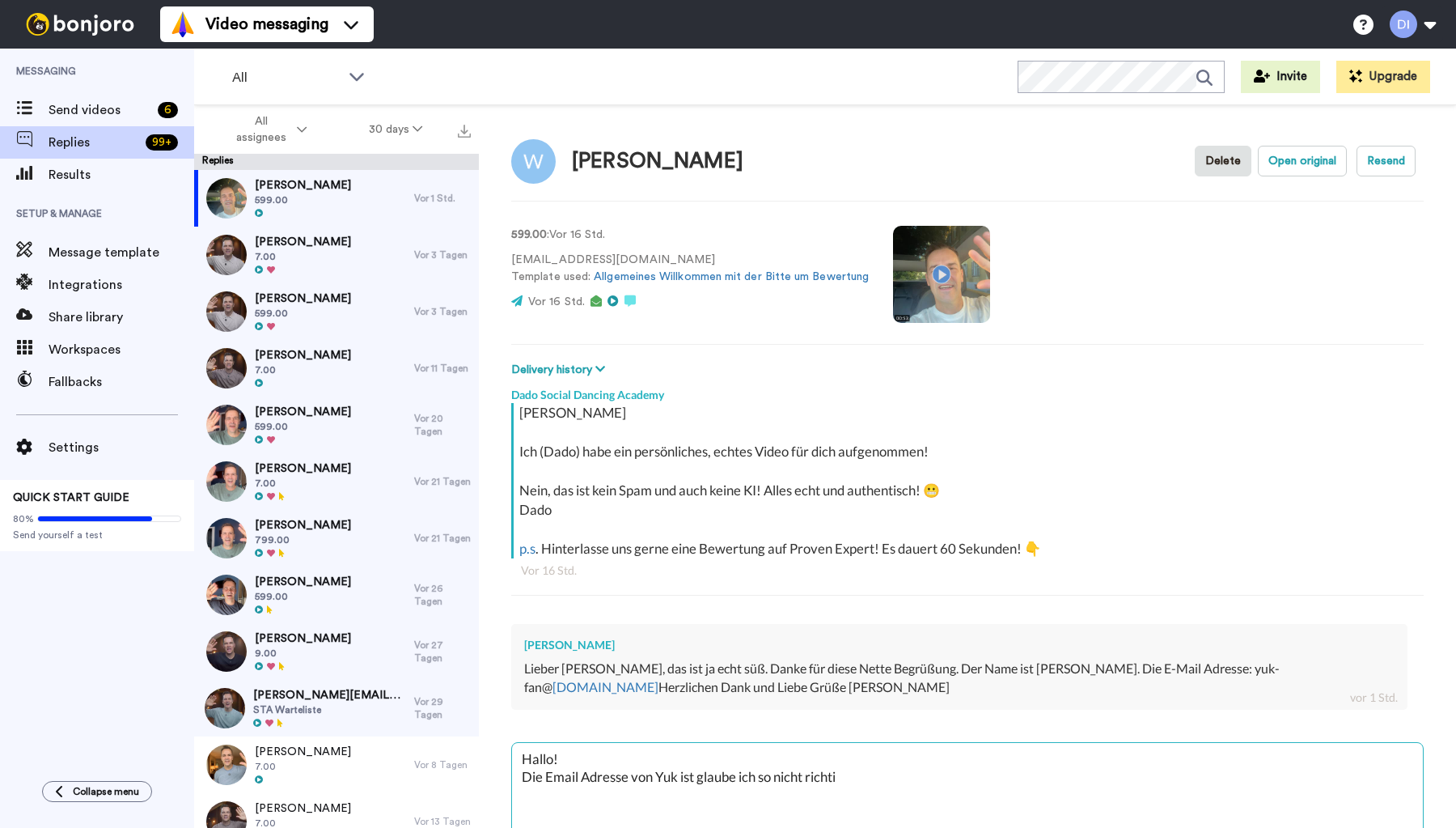
type textarea "Hallo! Die Email Adresse von [PERSON_NAME] ist glaube ich so nicht richtig"
type textarea "x"
type textarea "Hallo! Die Email Adresse von [PERSON_NAME] ist glaube ich so nicht richtig"
type textarea "x"
type textarea "Hallo! Die Email Adresse von [PERSON_NAME] ist glaube ich so nicht richtig o"
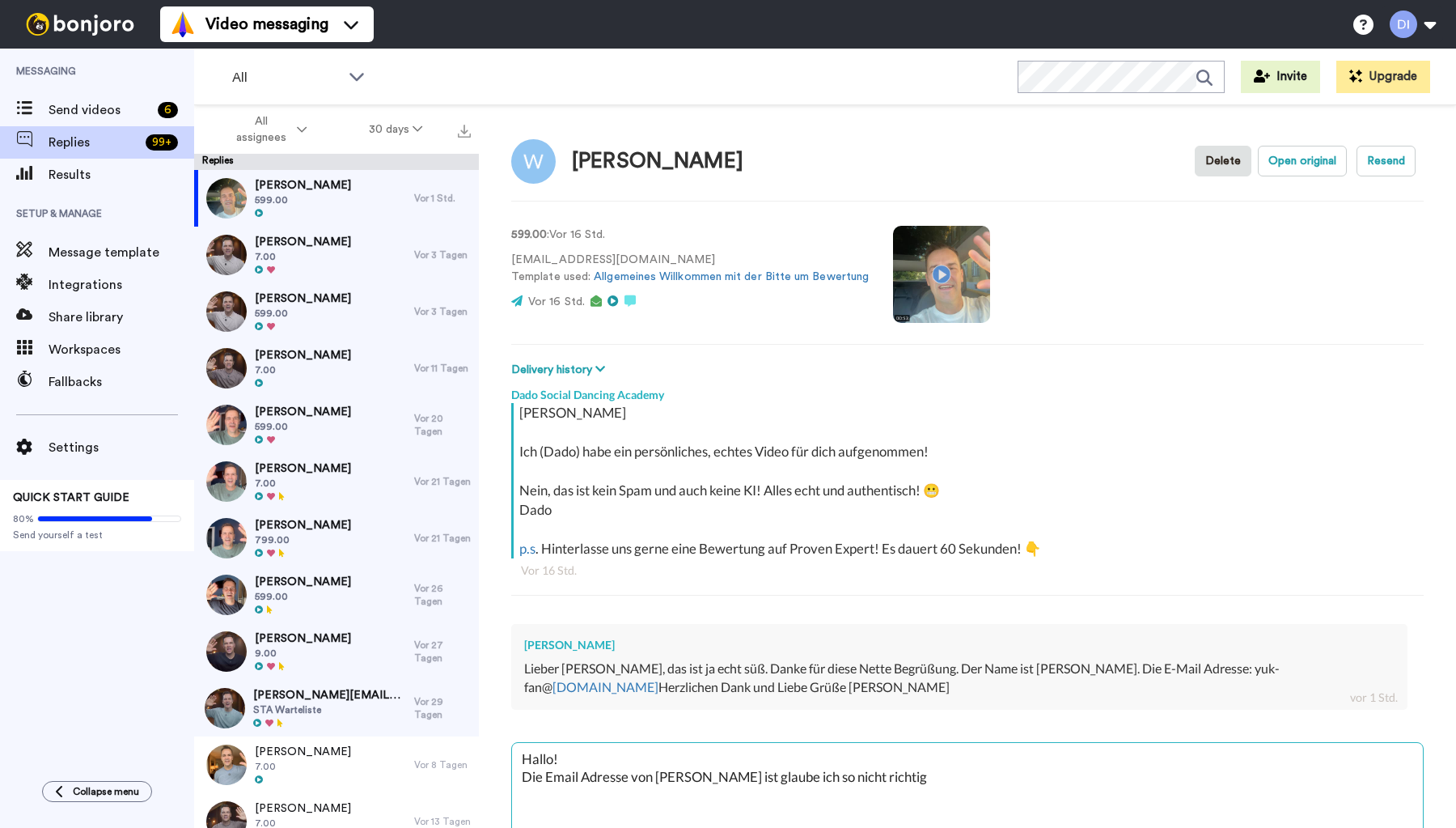
type textarea "x"
type textarea "Hallo! Die Email Adresse von [PERSON_NAME] ist glaube ich so nicht richtig od"
type textarea "x"
type textarea "Hallo! Die Email Adresse von [PERSON_NAME] ist glaube ich so nicht richtig ode"
type textarea "x"
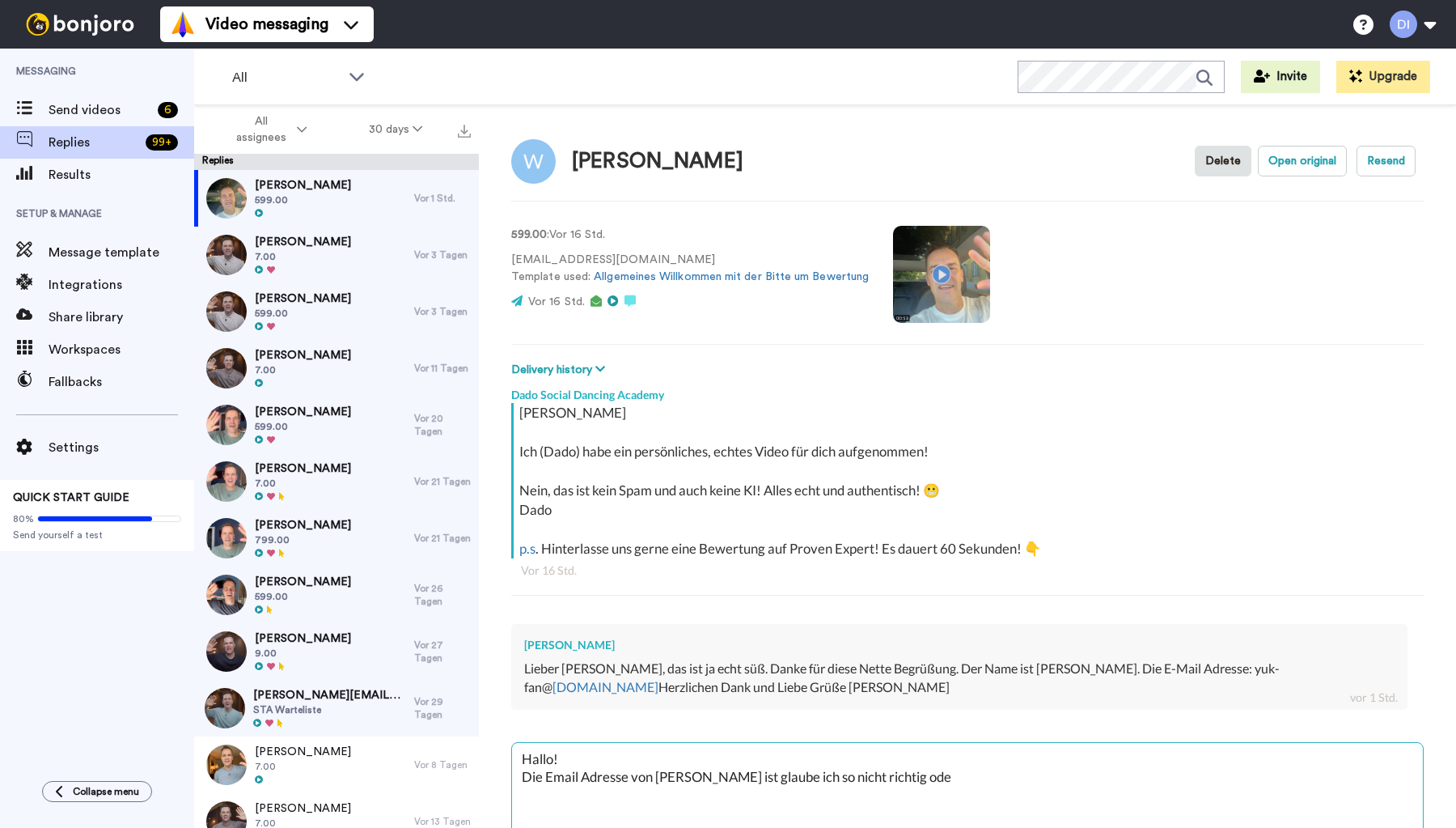
type textarea "Hallo! Die Email Adresse von Yuk ist glaube ich so nicht richtig oder"
type textarea "x"
type textarea "Hallo! Die Email Adresse von Yuk ist glaube ich so nicht richtig oder?"
type textarea "x"
click at [847, 771] on textarea "Hallo! Die Email Adresse von Yuk ist glaube ich so nicht richtig oder?" at bounding box center [968, 792] width 911 height 100
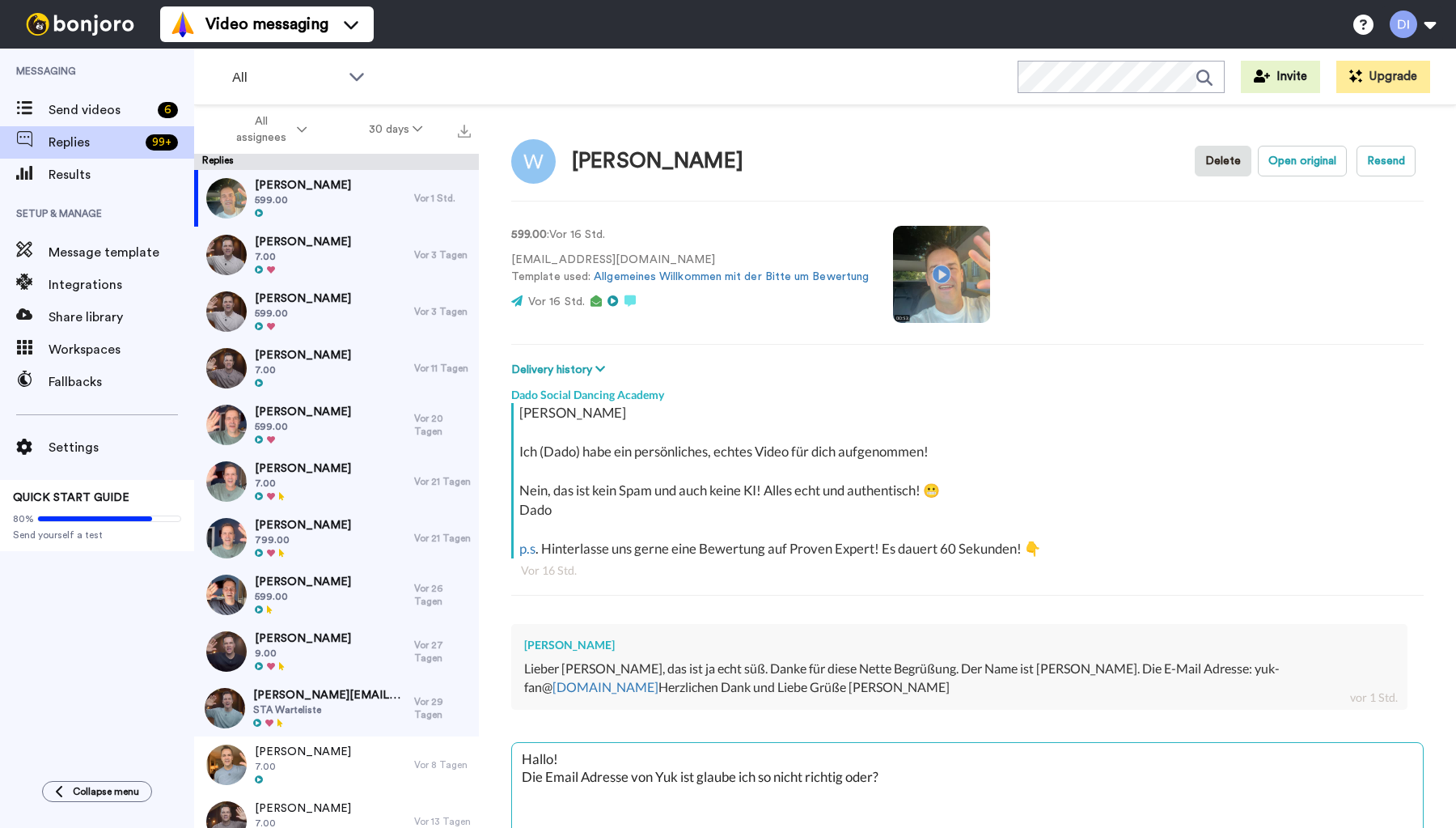
type textarea "Hallo! Die Email Adresse von Yuk ist glaube ich so nicht richtig, oder?"
type textarea "x"
type textarea "Hallo! Die Email Adresse von Yuk ist glaube ich so nicht richtig, oder?"
type textarea "x"
type textarea "Hallo! Die Email Adresse von Yuk ist glaube ich so nicht richtig, oder? B"
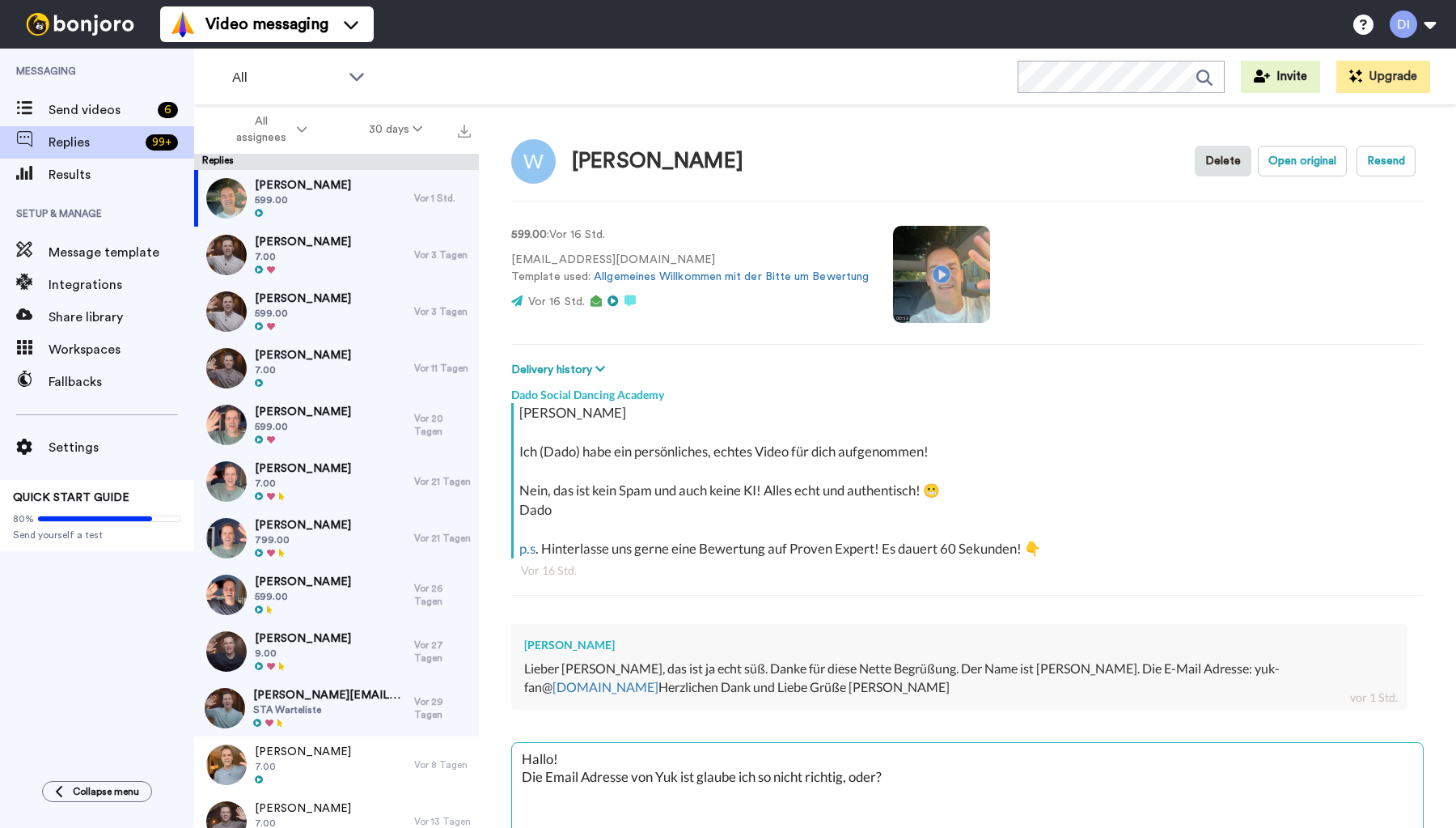
type textarea "x"
type textarea "Hallo! Die Email Adresse von Yuk ist glaube ich so nicht richtig, oder? Bi"
type textarea "x"
type textarea "Hallo! Die Email Adresse von Yuk ist glaube ich so nicht richtig, oder? Bis"
type textarea "x"
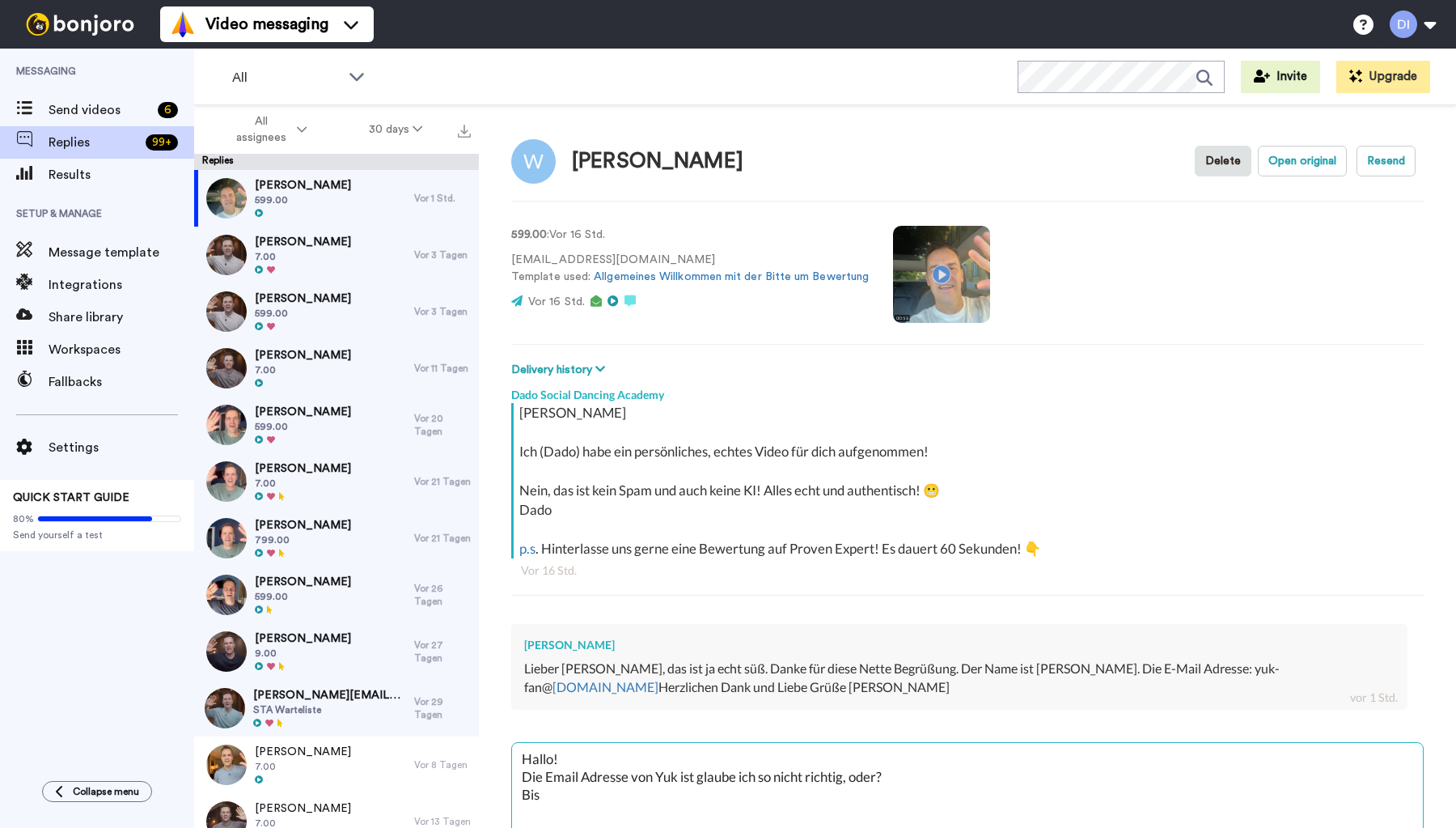
type textarea "Hallo! Die Email Adresse von Yuk ist glaube ich so nicht richtig, oder? Bist"
type textarea "x"
type textarea "Hallo! Die Email Adresse von Yuk ist glaube ich so nicht richtig, oder? Bist"
type textarea "x"
type textarea "Hallo! Die Email Adresse von Yuk ist glaube ich so nicht richtig, oder? Bist d"
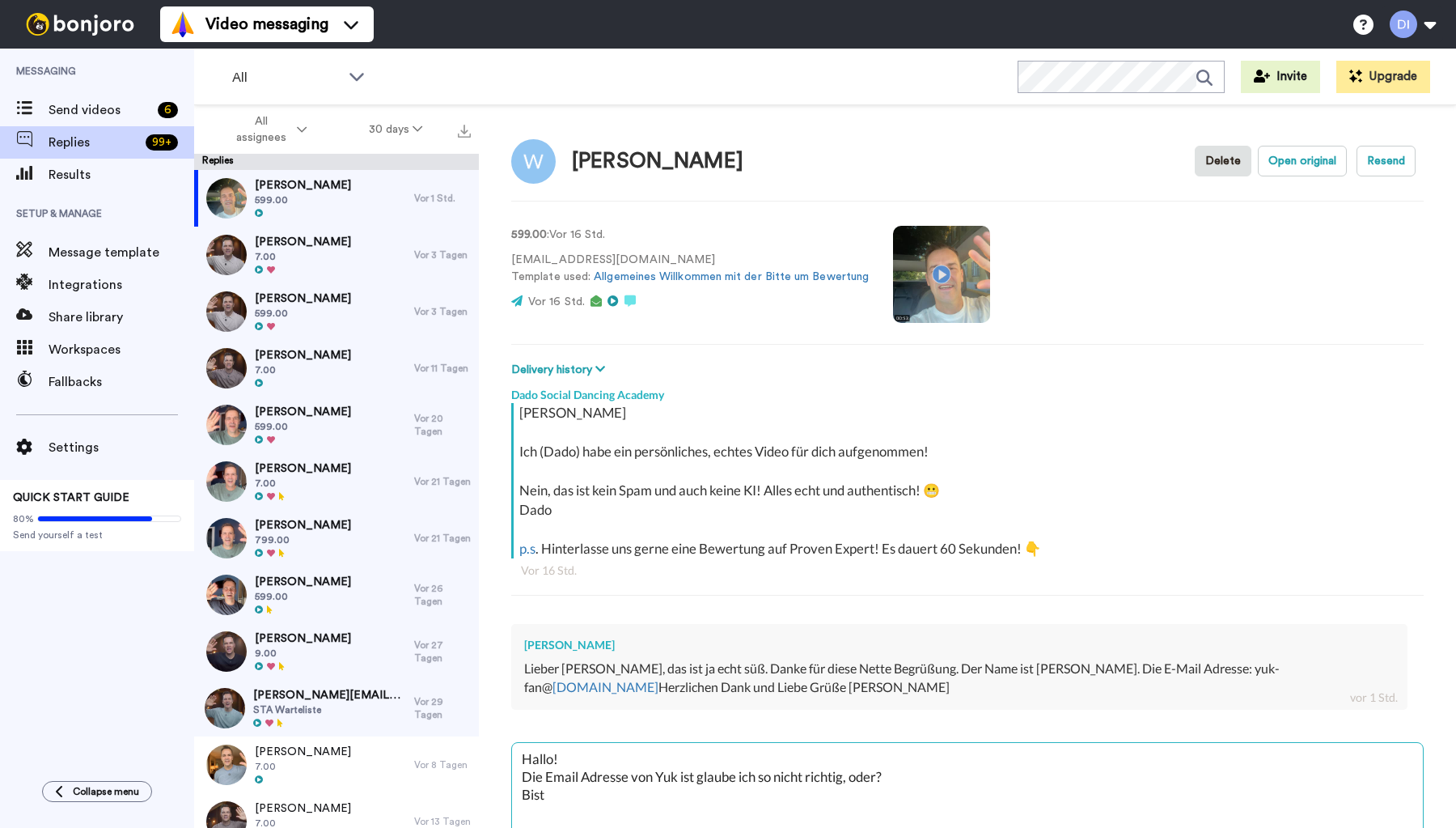
type textarea "x"
type textarea "Hallo! Die Email Adresse von Yuk ist glaube ich so nicht richtig, oder? Bist du"
type textarea "x"
type textarea "Hallo! Die Email Adresse von Yuk ist glaube ich so nicht richtig, oder? Bist du"
type textarea "x"
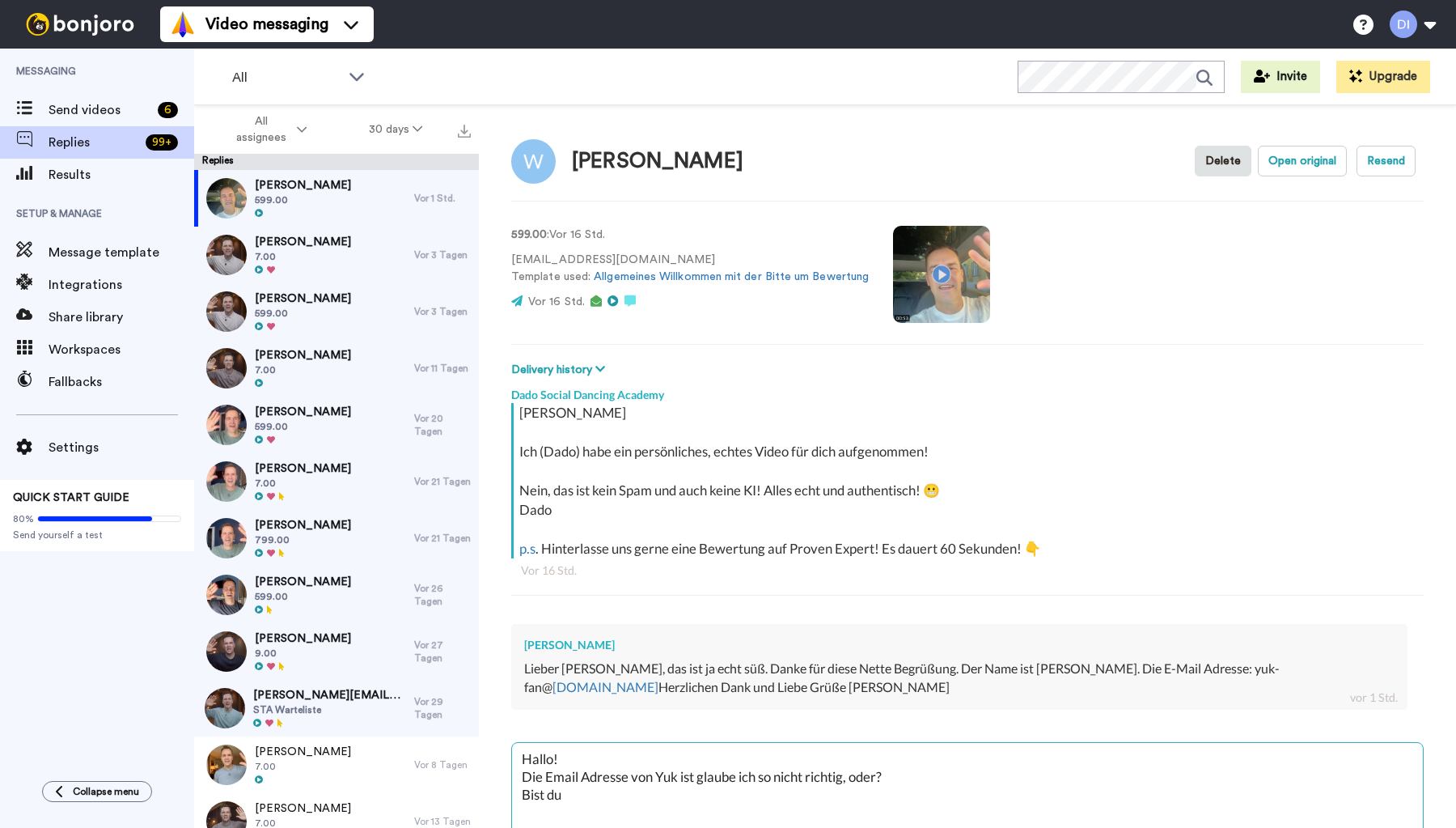
type textarea "Hallo! Die Email Adresse von Yuk ist glaube ich so nicht richtig, oder? Bist du…"
type textarea "x"
type textarea "Hallo! Die Email Adresse von Yuk ist glaube ich so nicht richtig, oder? Bist du…"
type textarea "x"
type textarea "Hallo! Die Email Adresse von Yuk ist glaube ich so nicht richtig, oder? Bist du…"
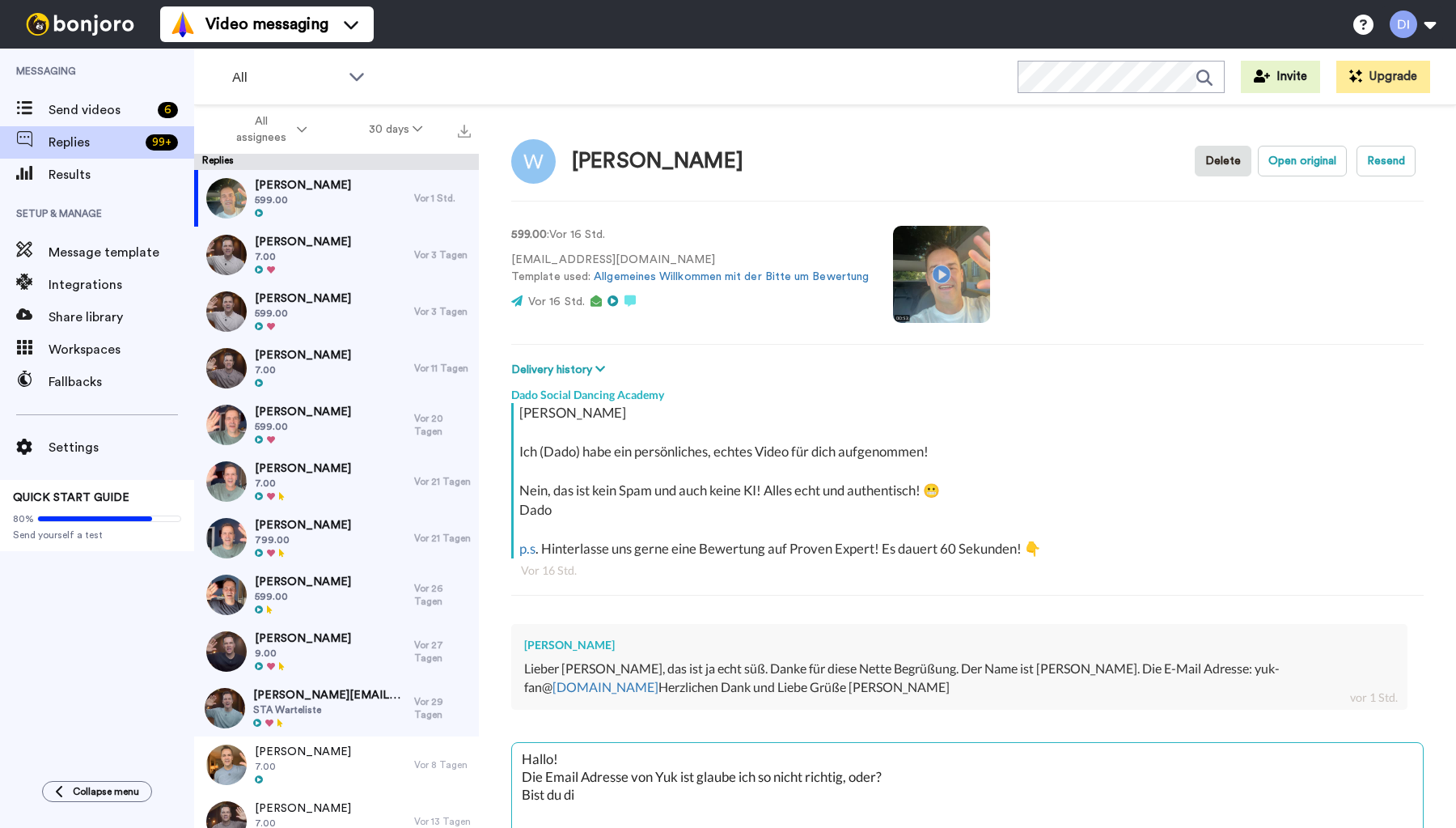
type textarea "x"
type textarea "Hallo! Die Email Adresse von Yuk ist glaube ich so nicht richtig, oder? Bist du…"
type textarea "x"
type textarea "Hallo! Die Email Adresse von Yuk ist glaube ich so nicht richtig, oder? Bist du…"
type textarea "x"
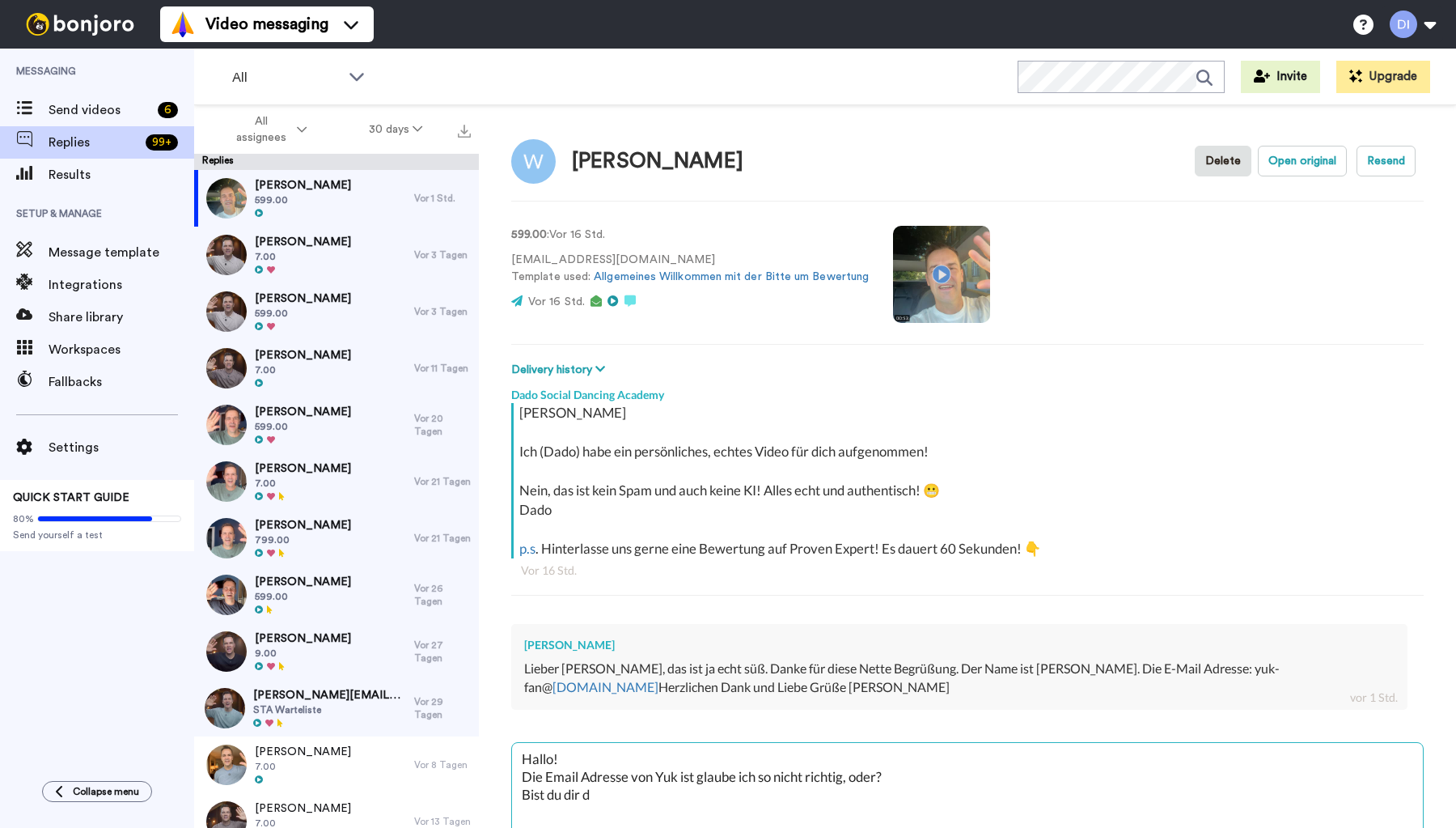
type textarea "Hallo! Die Email Adresse von Yuk ist glaube ich so nicht richtig, oder? Bist du…"
type textarea "x"
type textarea "Hallo! Die Email Adresse von Yuk ist glaube ich so nicht richtig, oder? Bist du…"
type textarea "x"
type textarea "Hallo! Die Email Adresse von Yuk ist glaube ich so nicht richtig, oder? Bist du…"
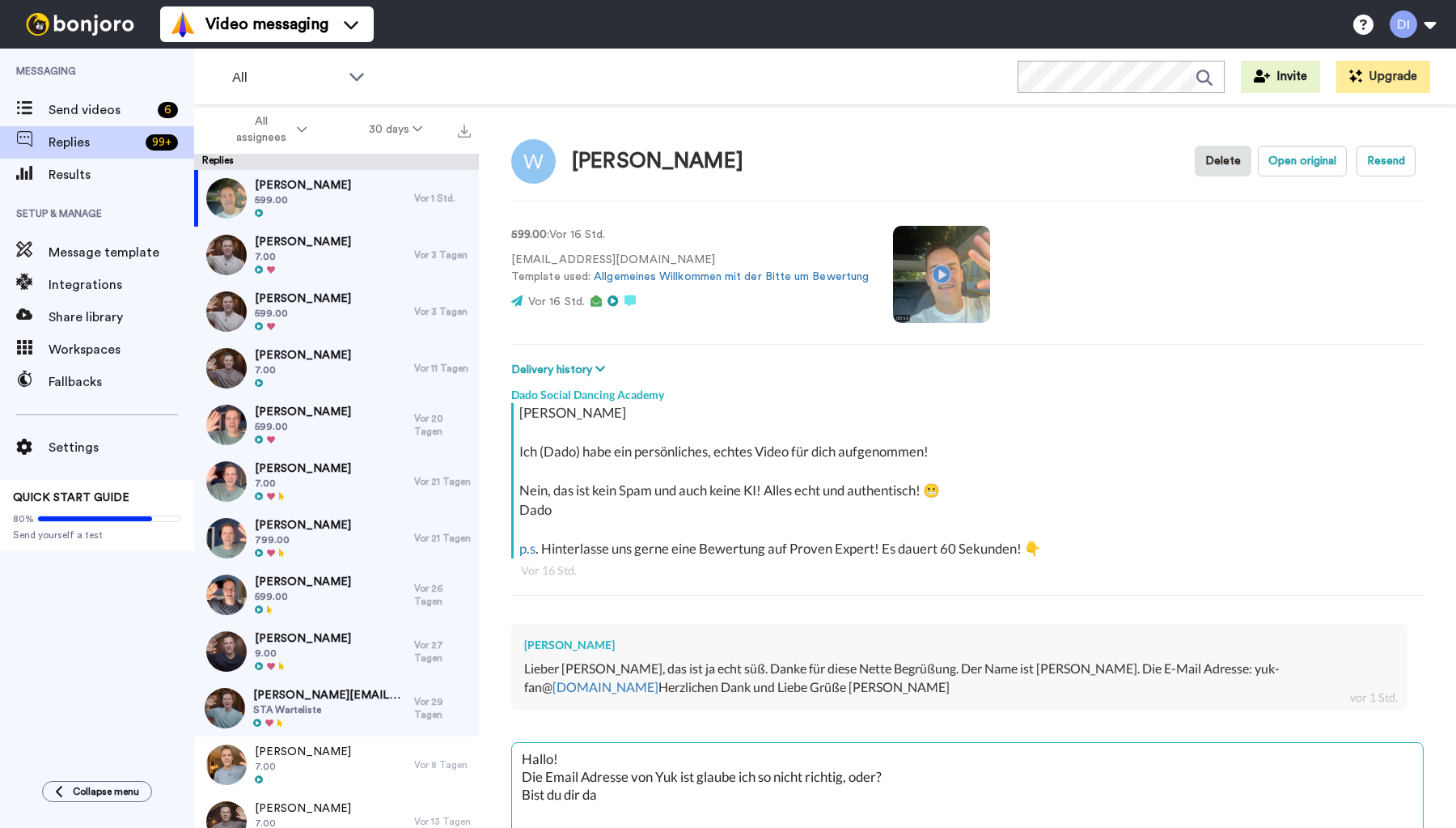
type textarea "x"
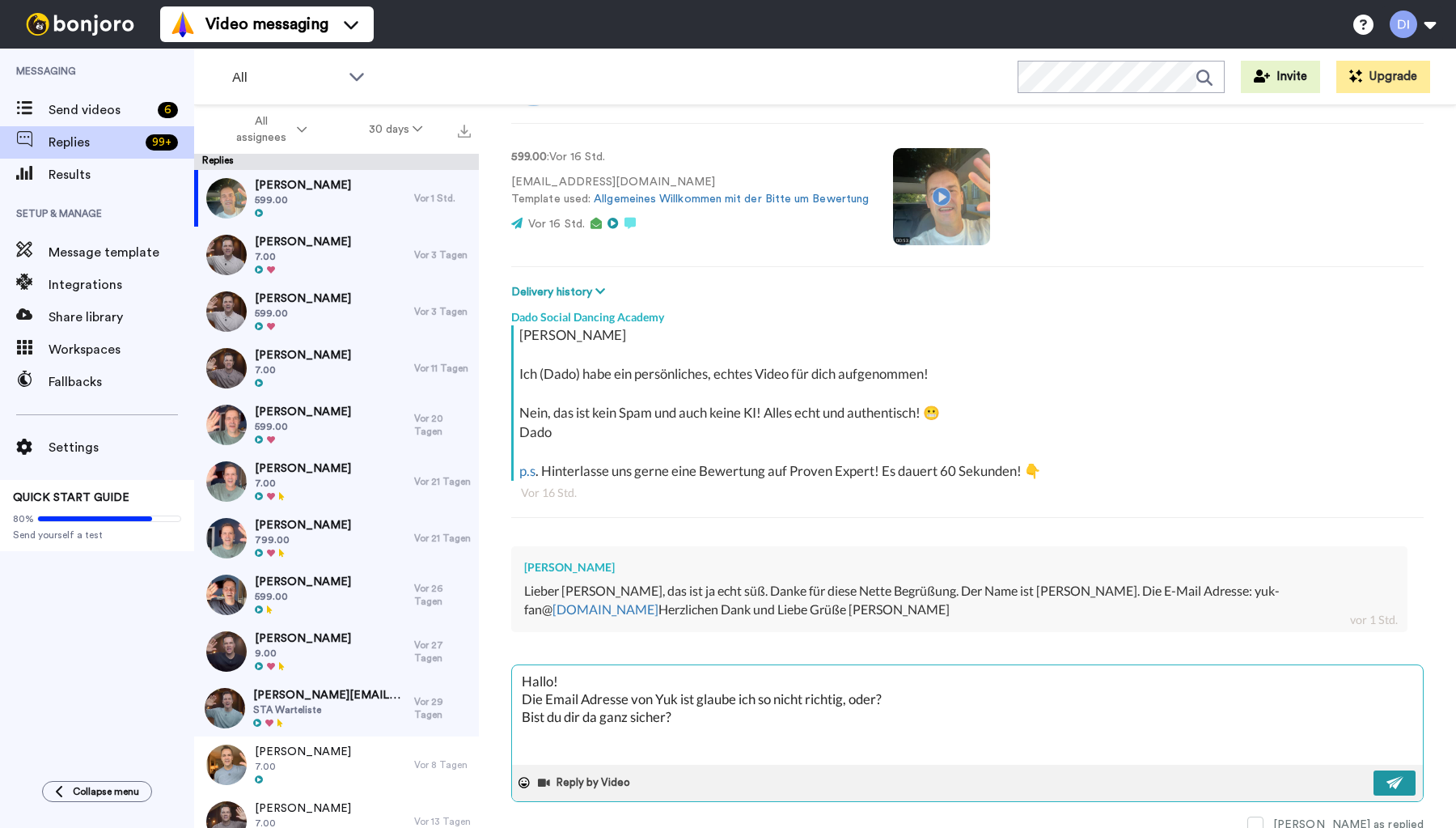
scroll to position [77, 0]
click at [1394, 777] on img at bounding box center [1395, 783] width 17 height 13
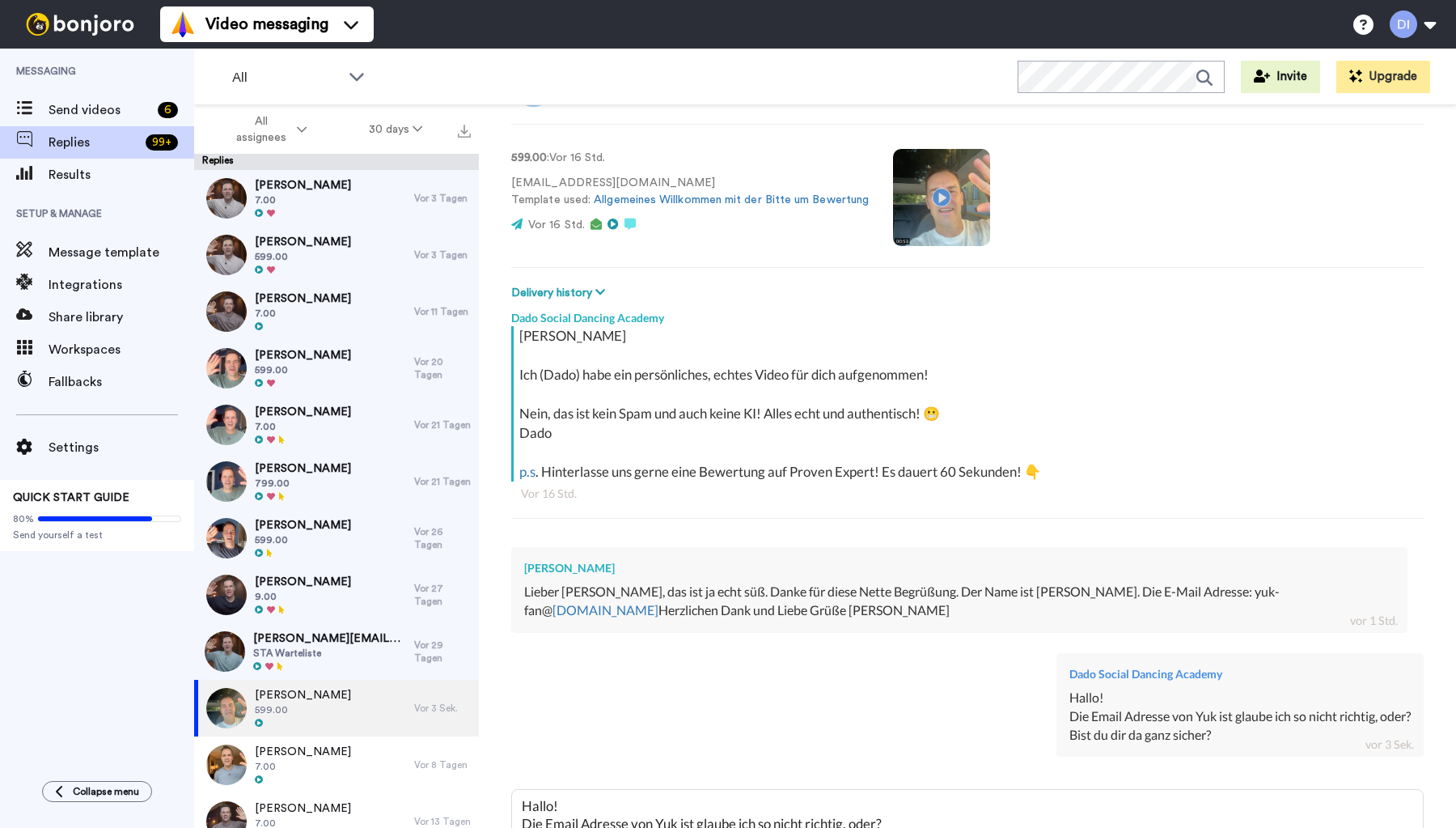
click at [316, 249] on span "[PERSON_NAME]" at bounding box center [303, 242] width 96 height 16
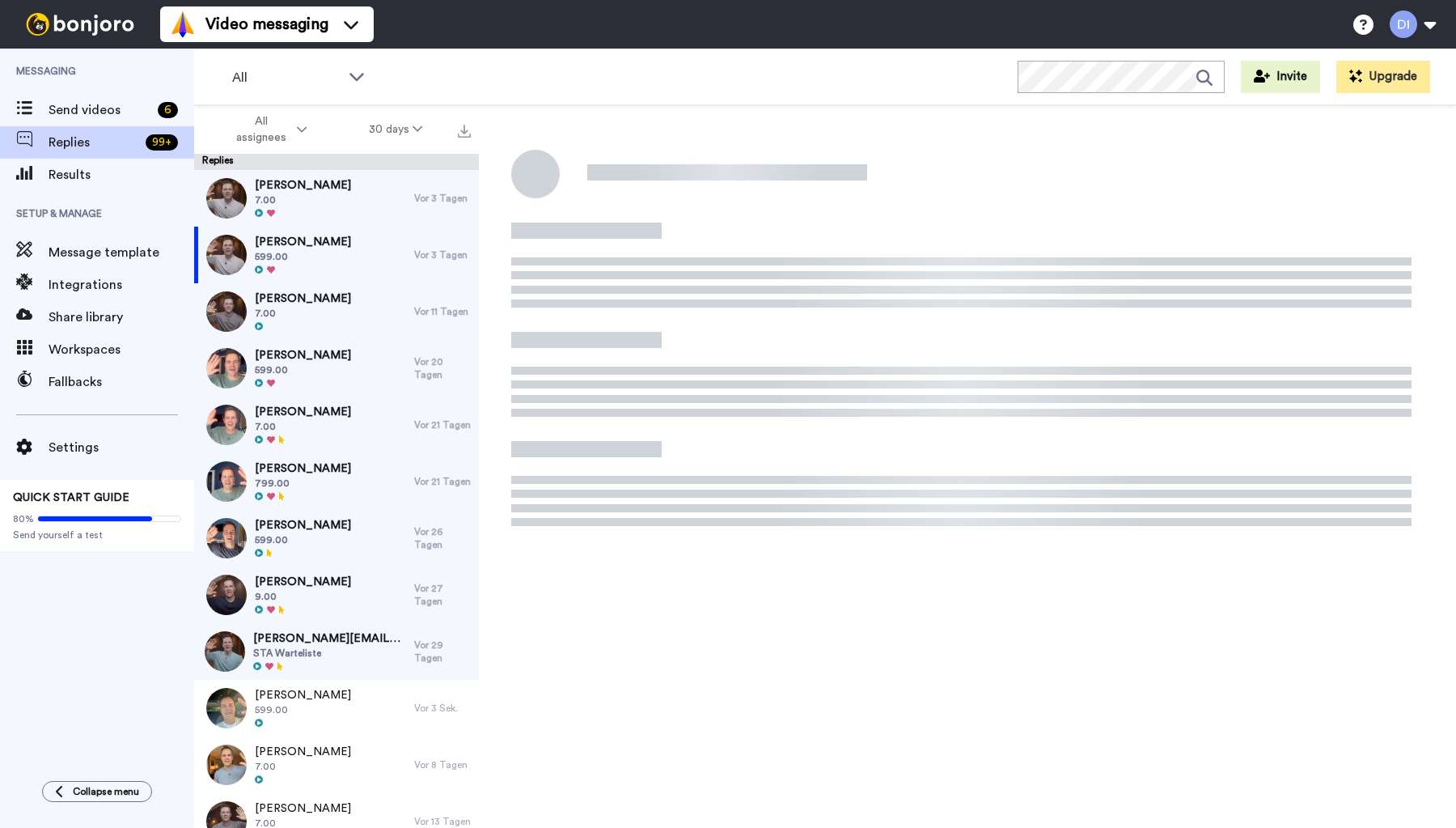
scroll to position [837, 0]
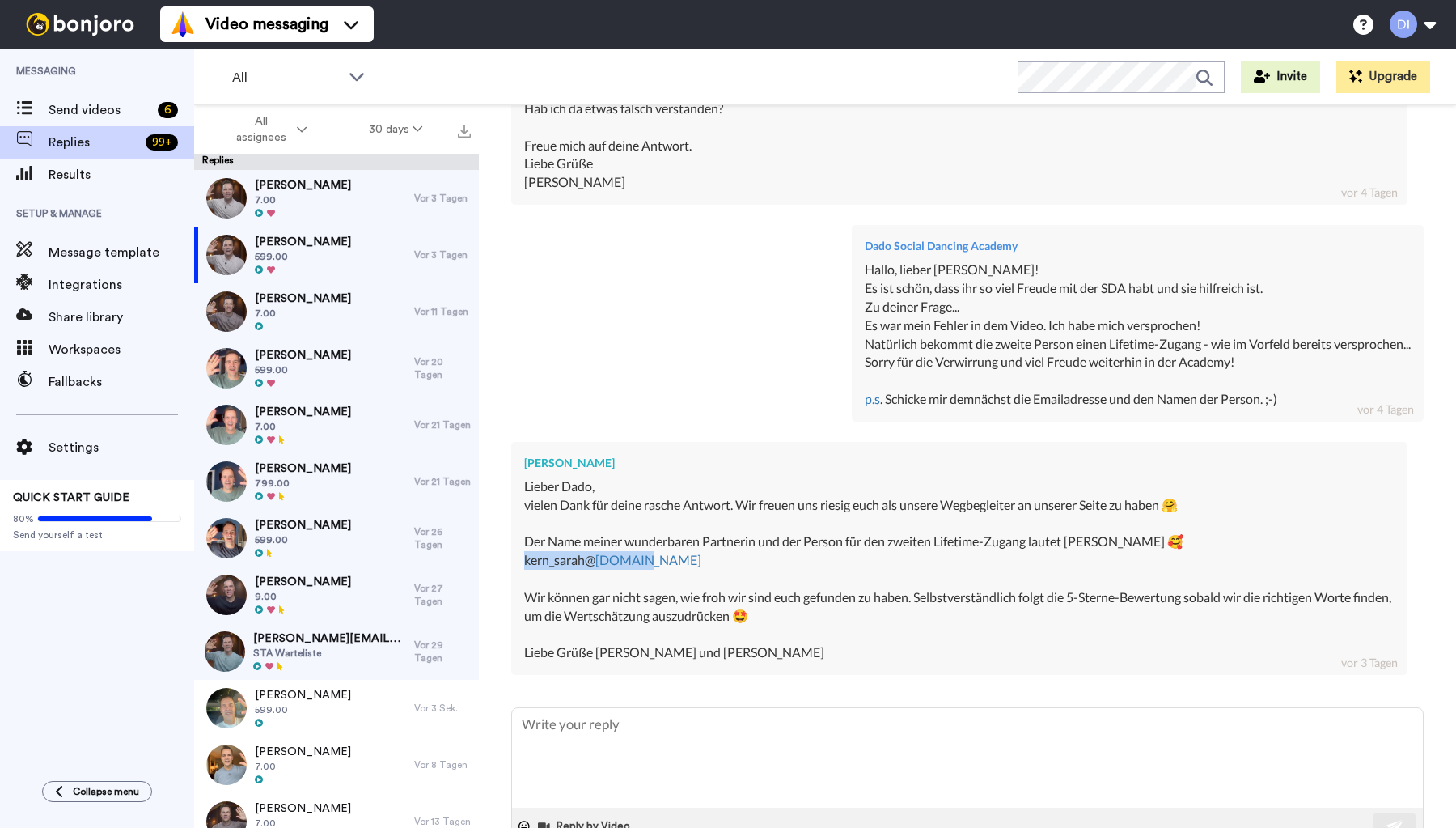
drag, startPoint x: 666, startPoint y: 515, endPoint x: 522, endPoint y: 517, distance: 144.0
click at [522, 517] on div "[PERSON_NAME] Lieber Dado, vielen Dank für deine rasche Antwort. Wir freuen uns…" at bounding box center [959, 558] width 896 height 233
copy div "kern_sarah@ [DOMAIN_NAME]"
click at [669, 708] on textarea at bounding box center [968, 758] width 911 height 100
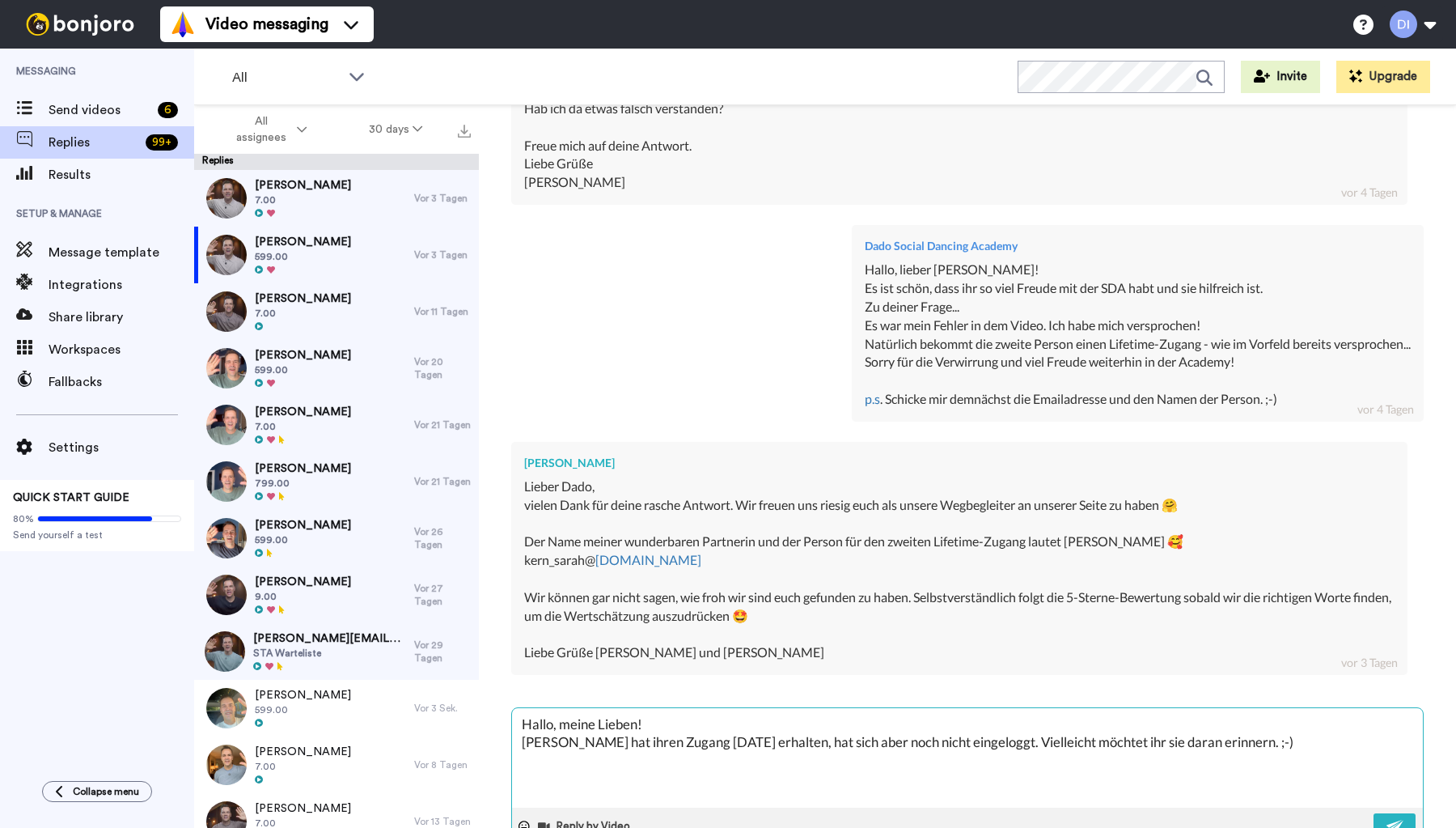
click at [691, 708] on textarea "Hallo, meine Lieben! [PERSON_NAME] hat ihren Zugang [DATE] erhalten, hat sich a…" at bounding box center [968, 758] width 911 height 100
click at [1325, 708] on textarea "Hallo, meine Lieben! Das freut uns sehr, dass ihr euch freut! :-) [PERSON_NAME]…" at bounding box center [968, 758] width 911 height 100
click at [1394, 820] on img at bounding box center [1395, 826] width 17 height 13
